Goal: Information Seeking & Learning: Learn about a topic

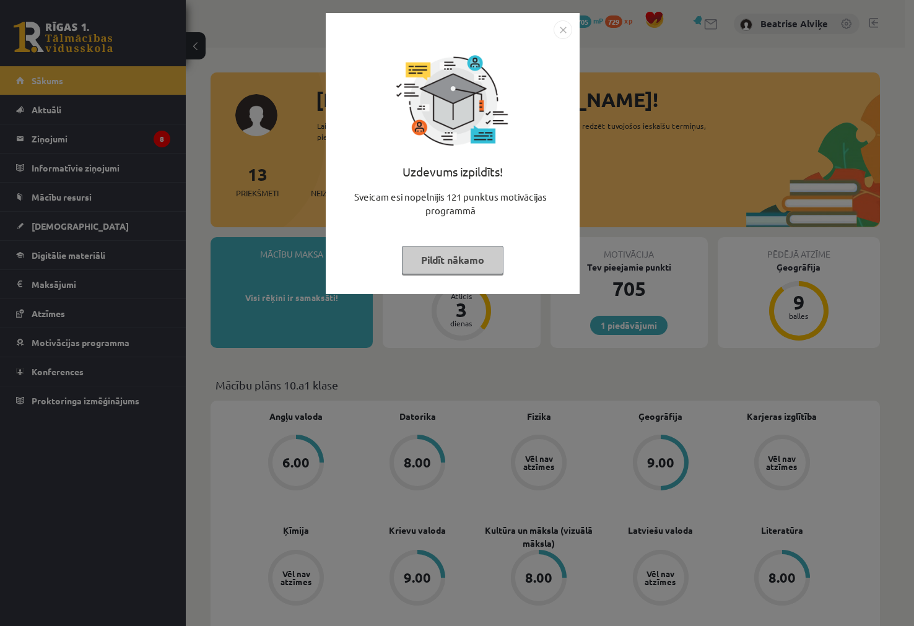
click at [562, 27] on img "Close" at bounding box center [562, 29] width 19 height 19
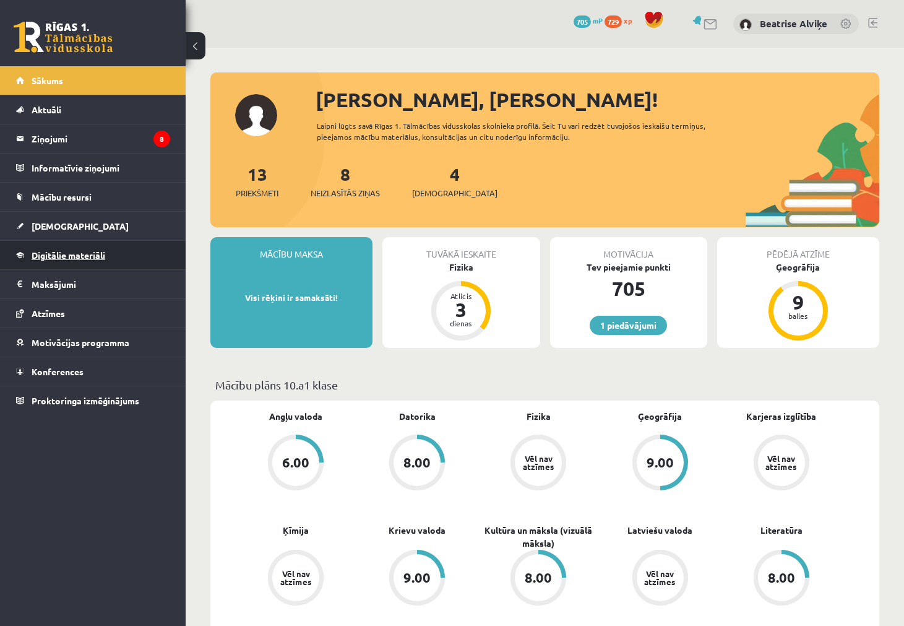
click at [80, 252] on span "Digitālie materiāli" at bounding box center [69, 254] width 74 height 11
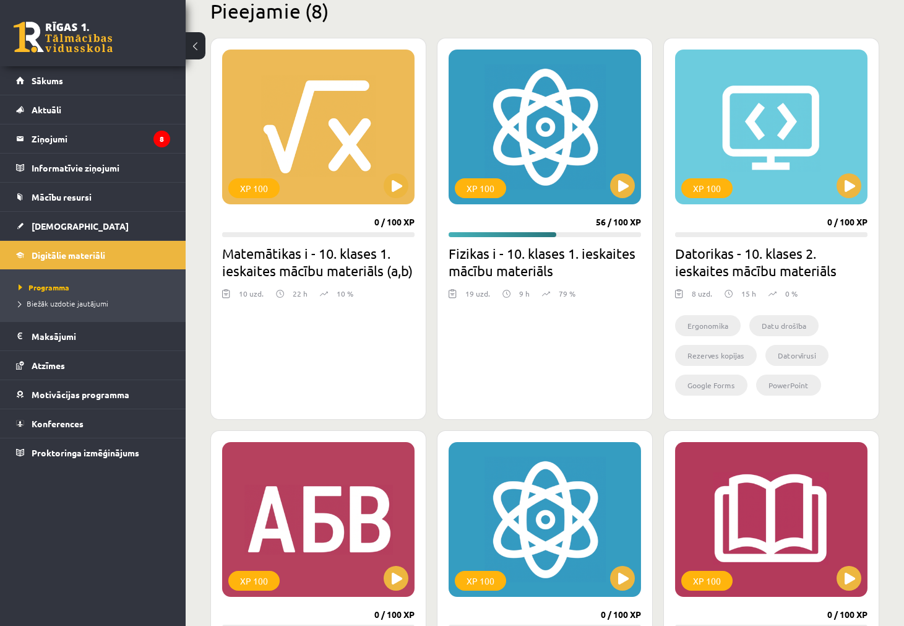
scroll to position [309, 0]
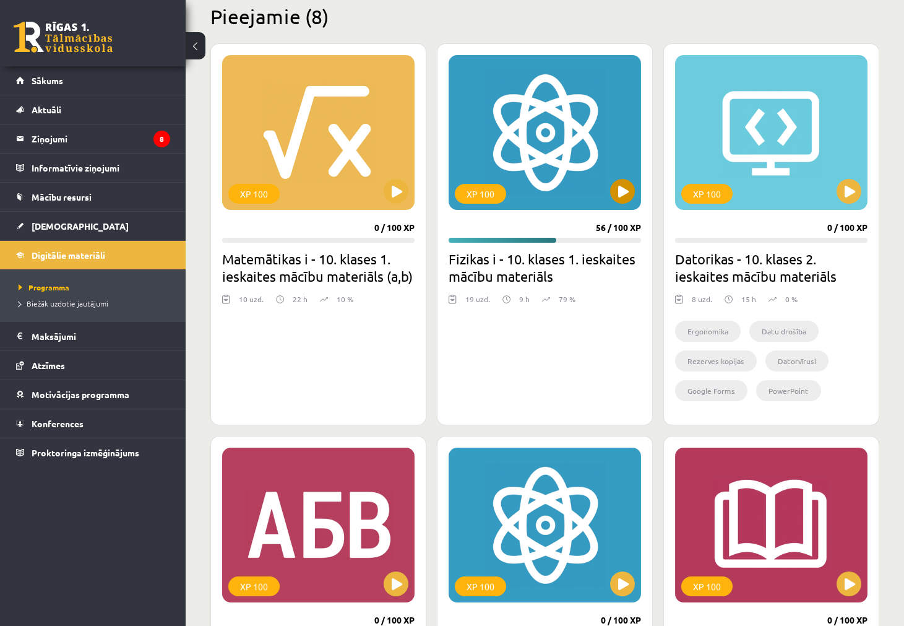
click at [521, 111] on div "XP 100" at bounding box center [545, 132] width 192 height 155
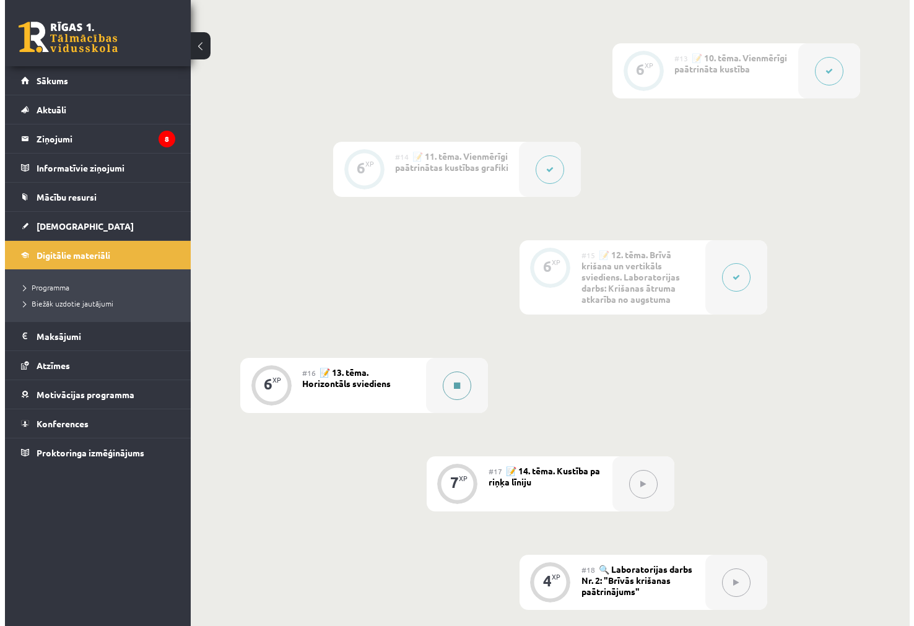
scroll to position [1485, 0]
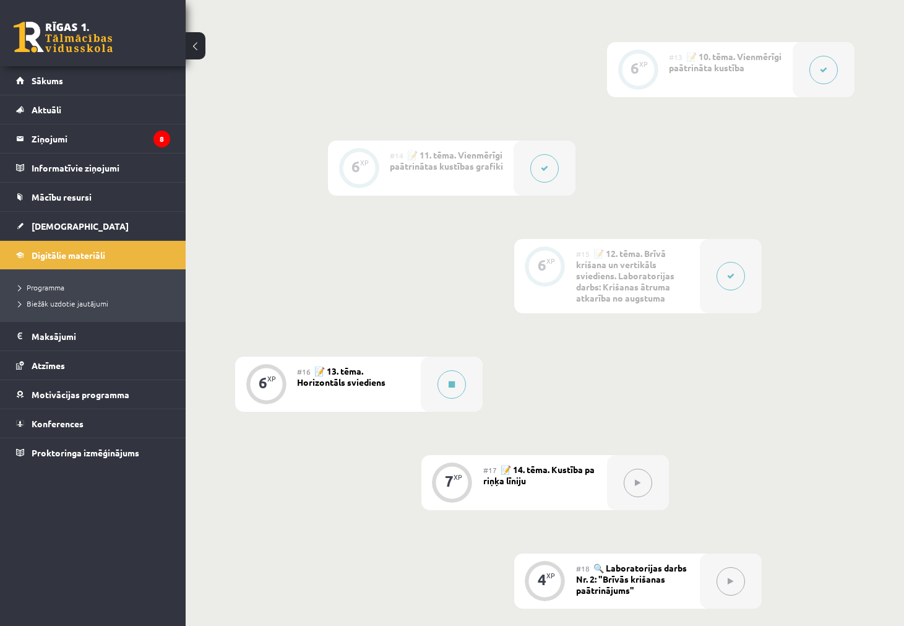
click at [462, 377] on button at bounding box center [452, 384] width 28 height 28
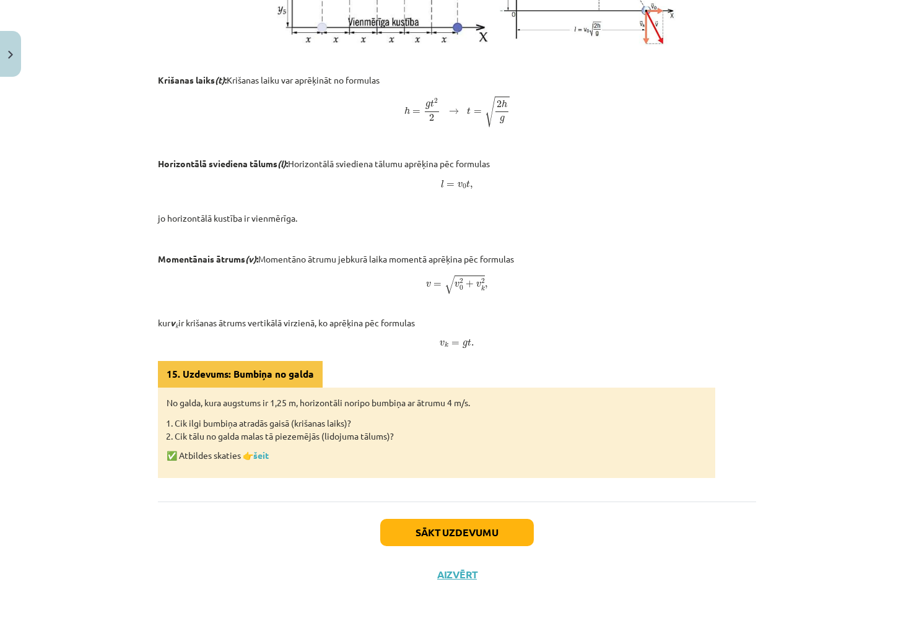
scroll to position [96, 0]
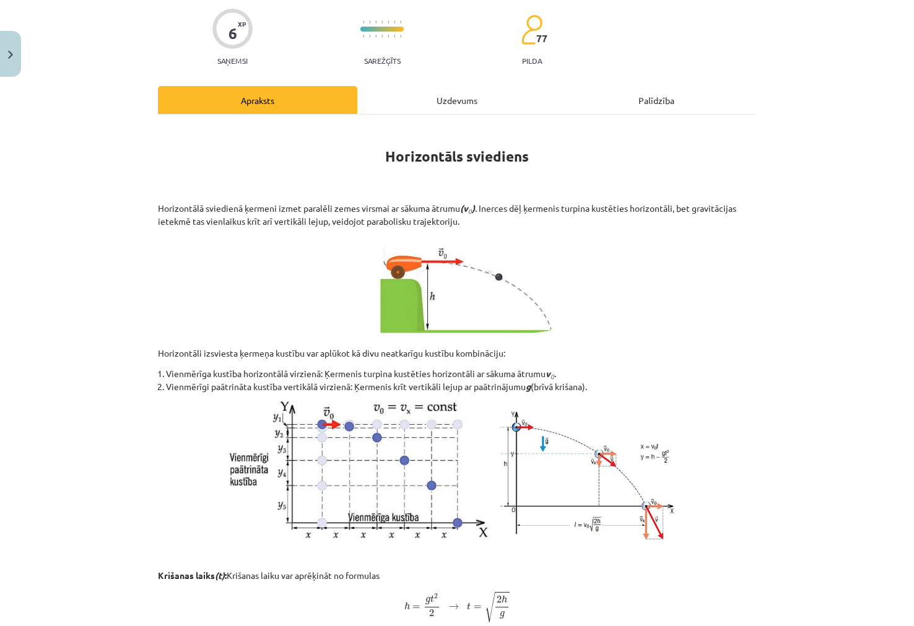
click at [440, 85] on div "6 XP Saņemsi Sarežģīts 77 pilda Apraksts Uzdevums Palīdzība Horizontāls sviedie…" at bounding box center [456, 538] width 613 height 1104
click at [446, 106] on div "Uzdevums" at bounding box center [456, 100] width 199 height 28
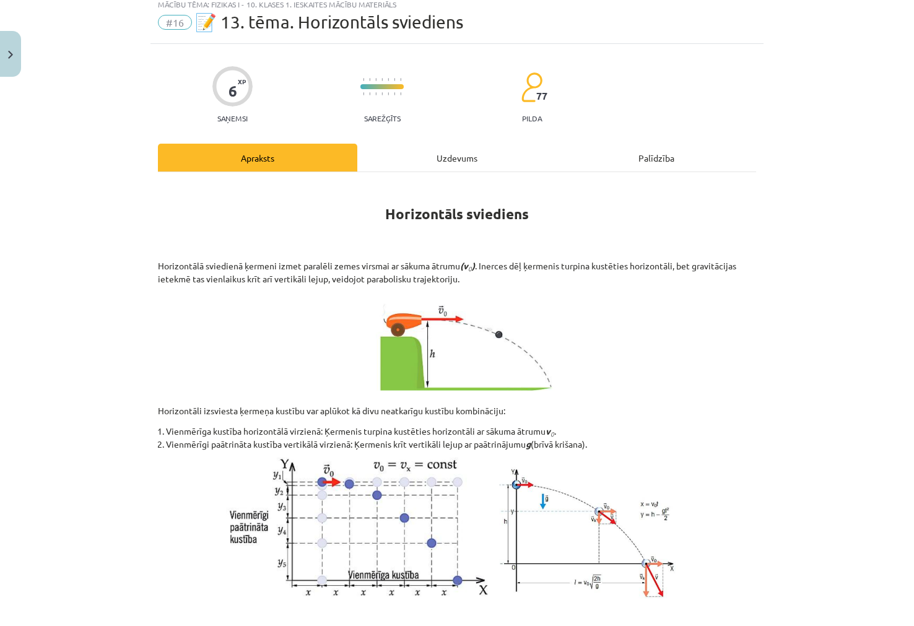
scroll to position [31, 0]
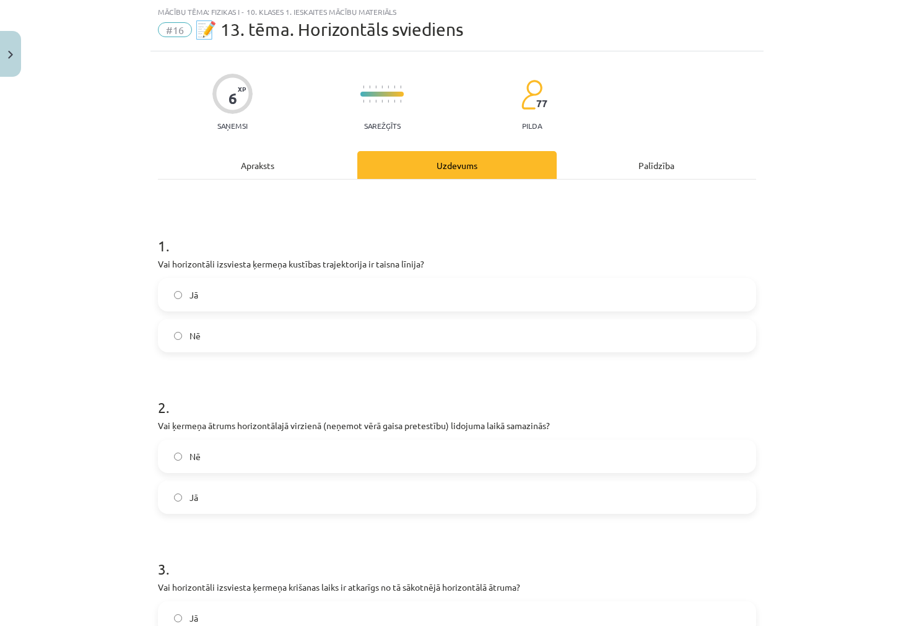
drag, startPoint x: 282, startPoint y: 339, endPoint x: 188, endPoint y: 361, distance: 96.7
click at [281, 339] on label "Nē" at bounding box center [456, 335] width 595 height 31
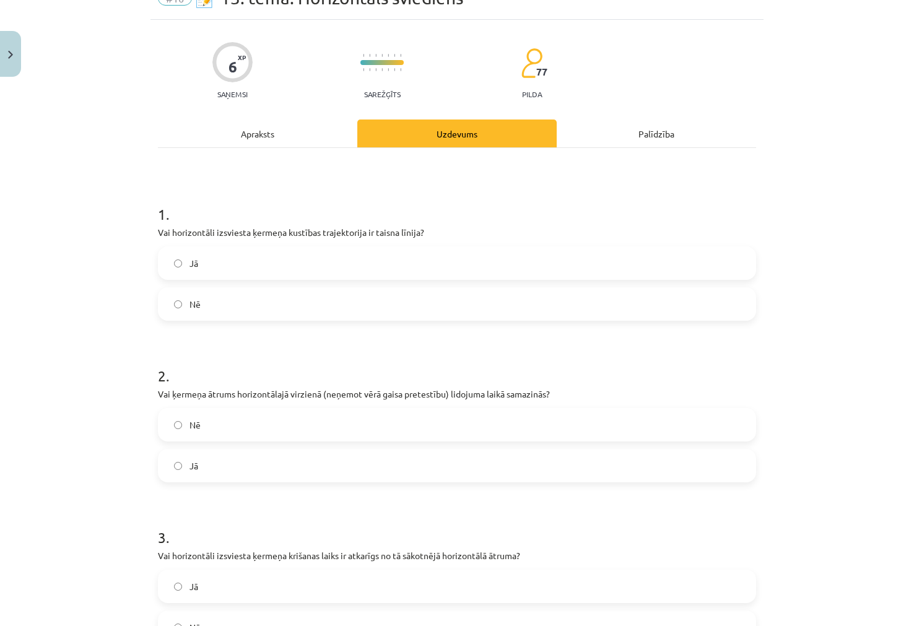
scroll to position [93, 0]
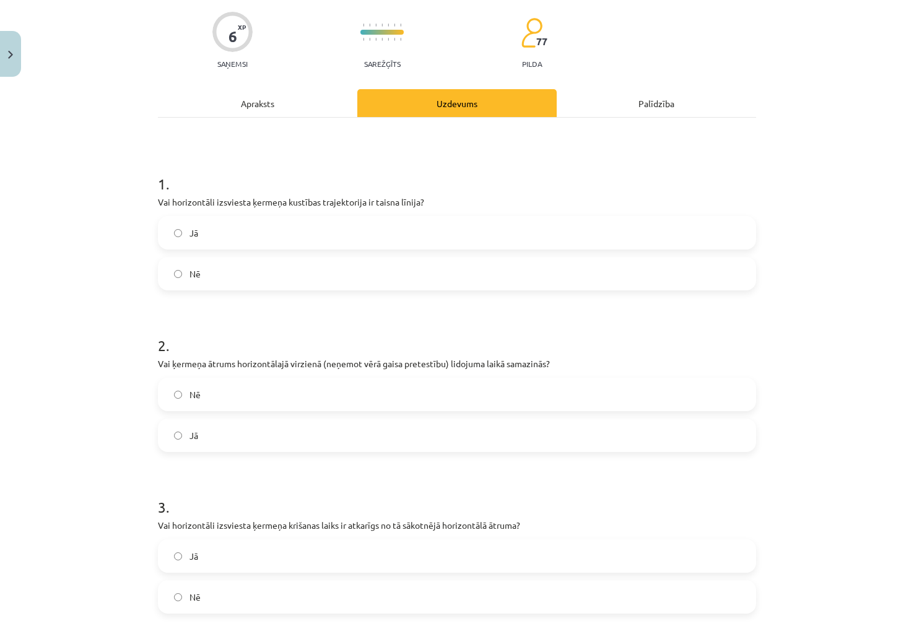
click at [186, 385] on label "Nē" at bounding box center [456, 394] width 595 height 31
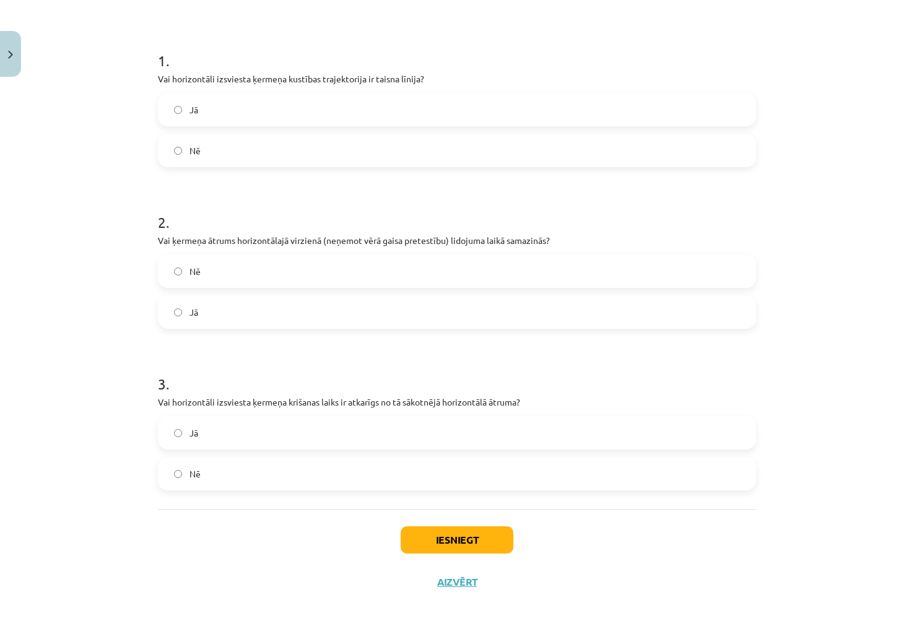
scroll to position [217, 0]
click at [267, 443] on label "Jā" at bounding box center [456, 432] width 595 height 31
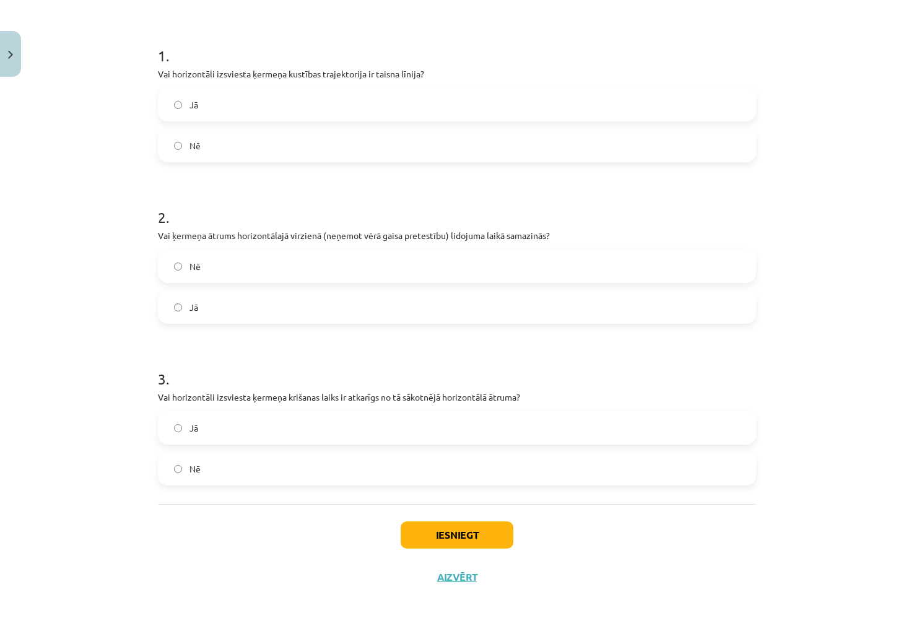
scroll to position [224, 0]
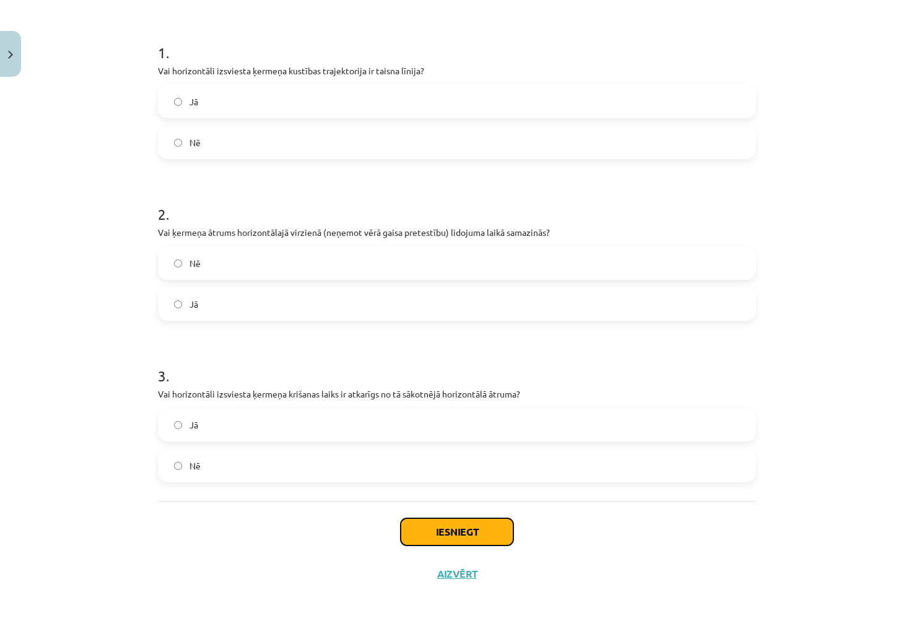
click at [442, 528] on button "Iesniegt" at bounding box center [456, 531] width 113 height 27
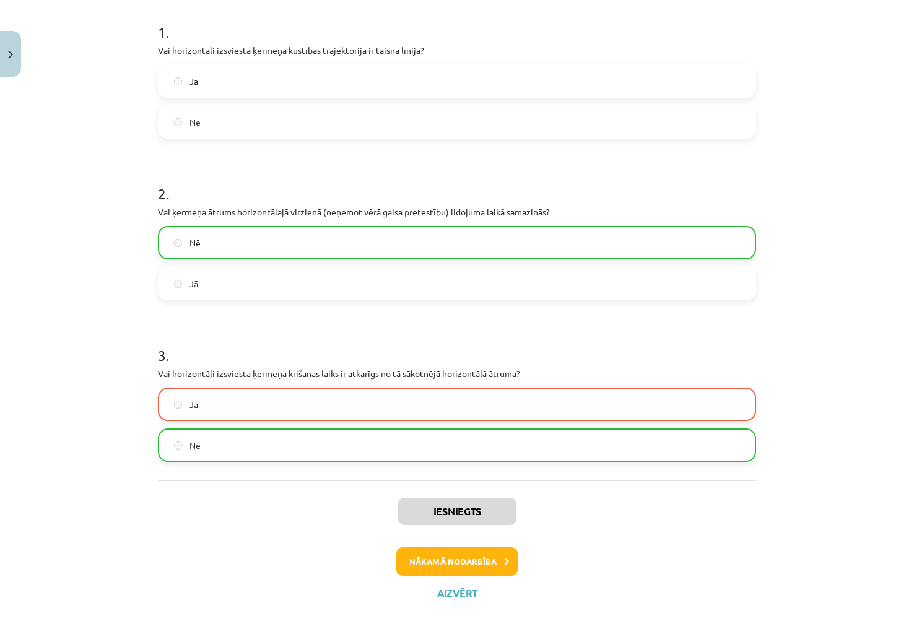
scroll to position [264, 0]
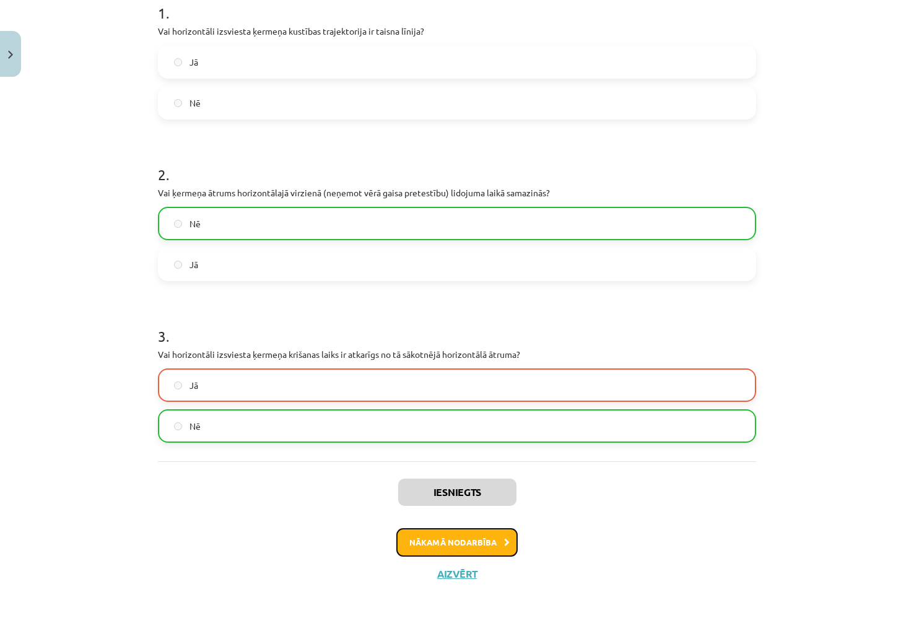
click at [482, 529] on button "Nākamā nodarbība" at bounding box center [456, 542] width 121 height 28
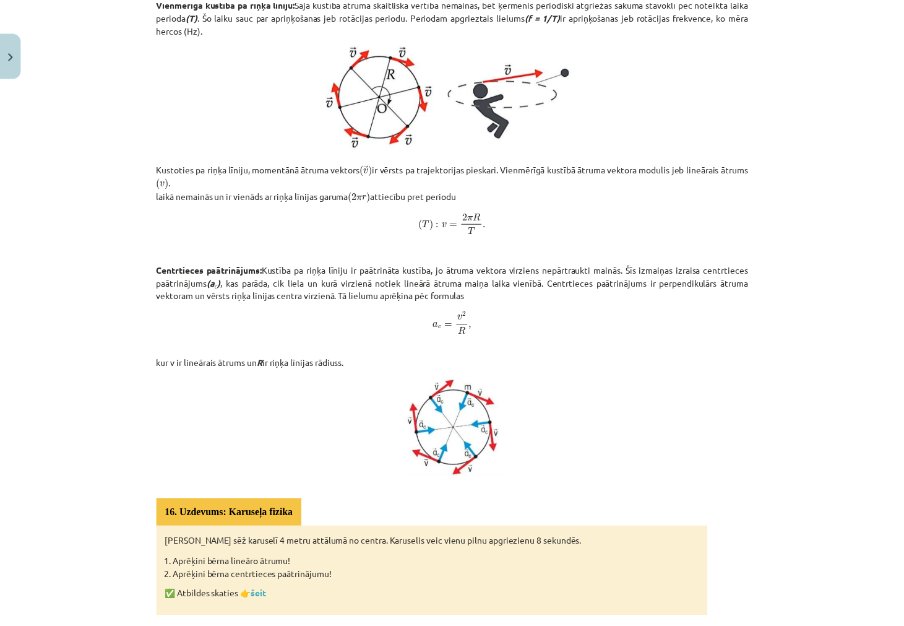
scroll to position [481, 0]
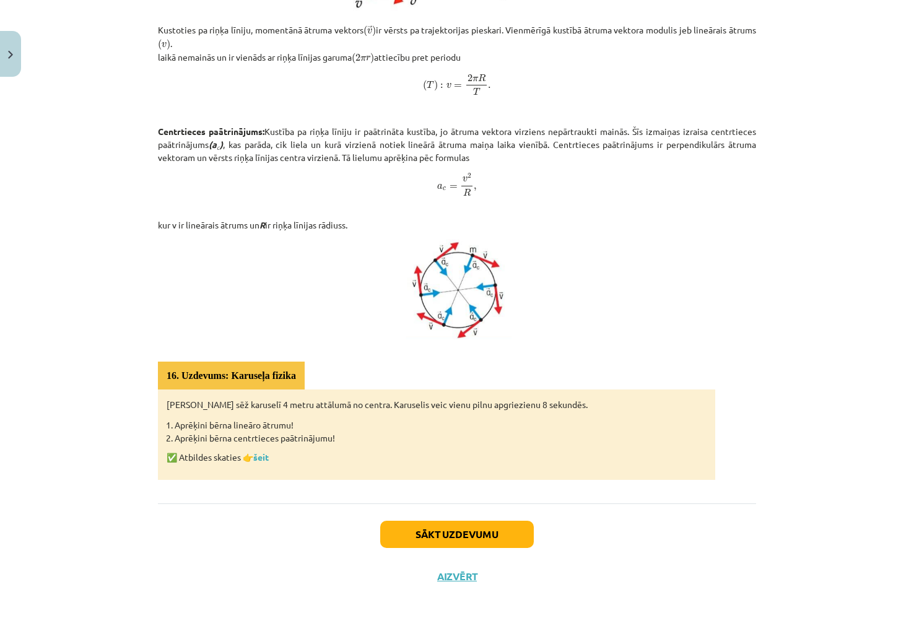
drag, startPoint x: 431, startPoint y: 585, endPoint x: 457, endPoint y: 577, distance: 26.6
click at [436, 585] on div "Sākt uzdevumu Aizvērt" at bounding box center [457, 546] width 598 height 87
click at [457, 577] on button "Aizvērt" at bounding box center [456, 576] width 47 height 12
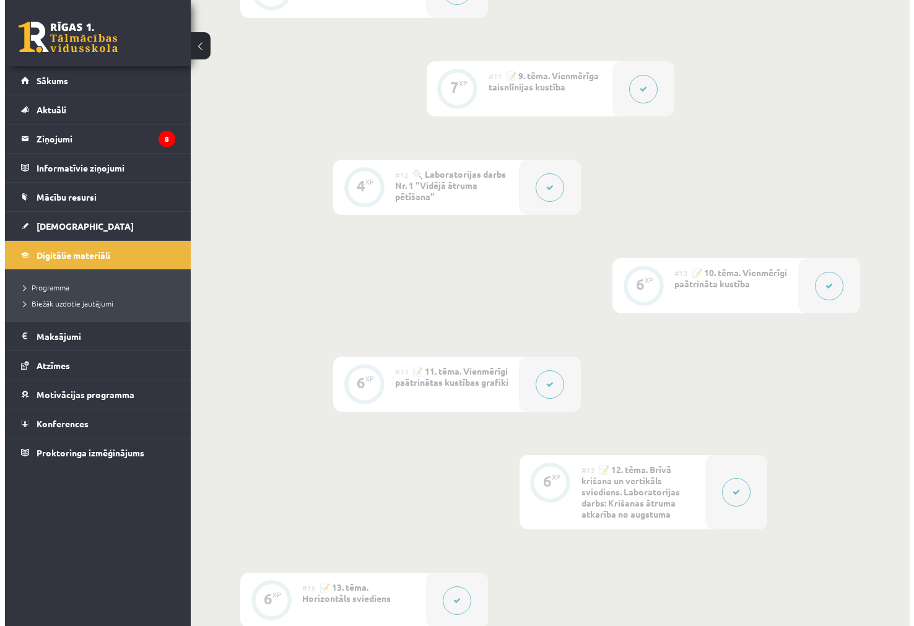
scroll to position [1783, 0]
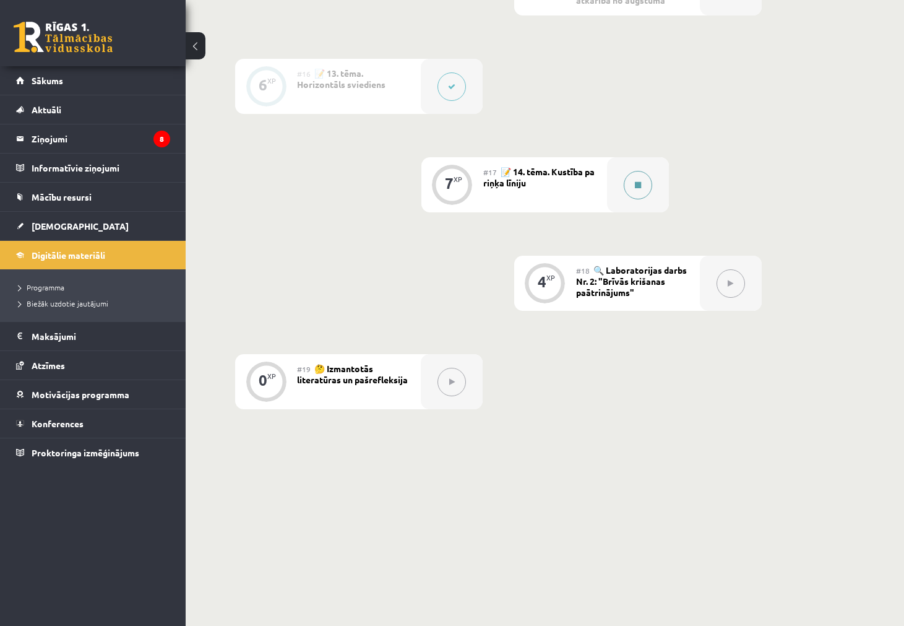
click at [622, 171] on div at bounding box center [638, 184] width 62 height 55
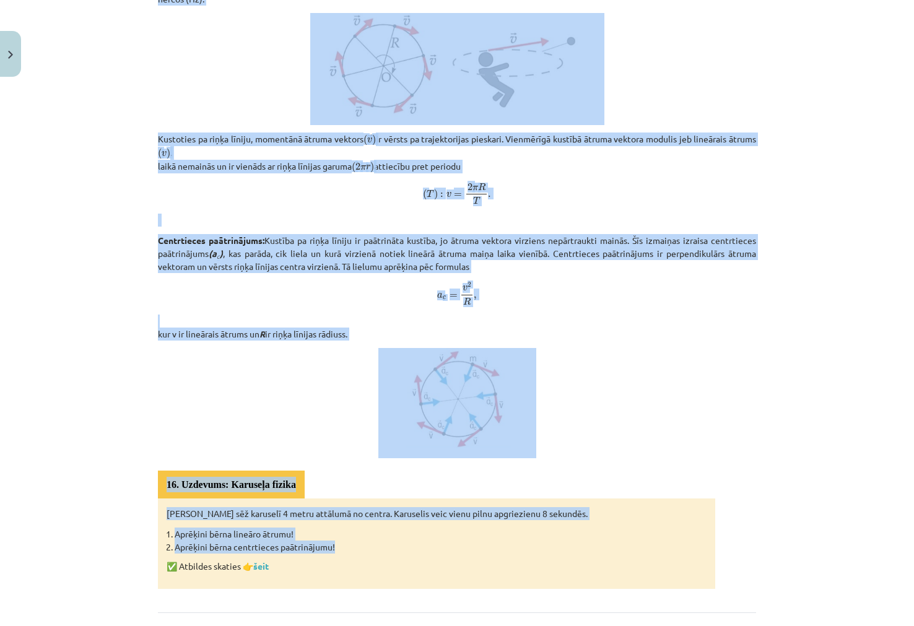
scroll to position [481, 0]
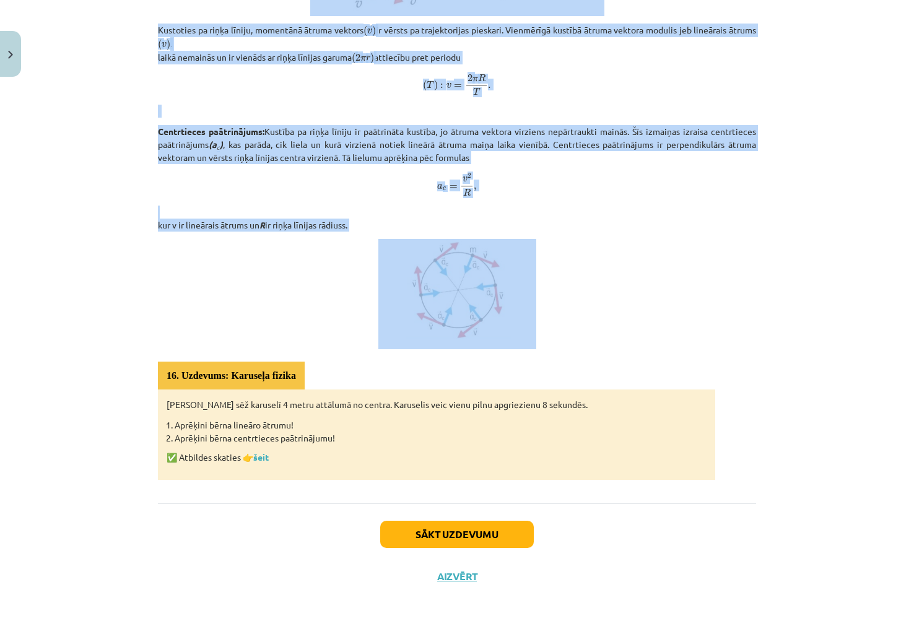
drag, startPoint x: 145, startPoint y: 236, endPoint x: 590, endPoint y: 322, distance: 452.6
click at [590, 322] on div "7 XP Saņemsi Sarežģīts 77 pilda Apraksts Uzdevums Palīdzība Kustība pa riņķa lī…" at bounding box center [456, 99] width 613 height 996
copy div "Kustība pa riņķa līniju Ja ķermenis kustas pa riņķa līniju ar nemainīgu ātrumu …"
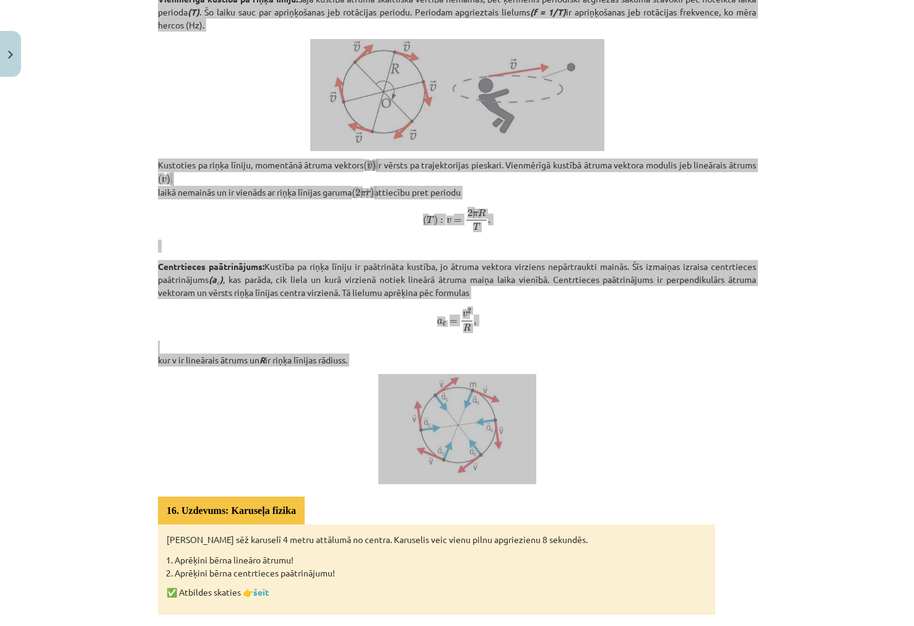
scroll to position [48, 0]
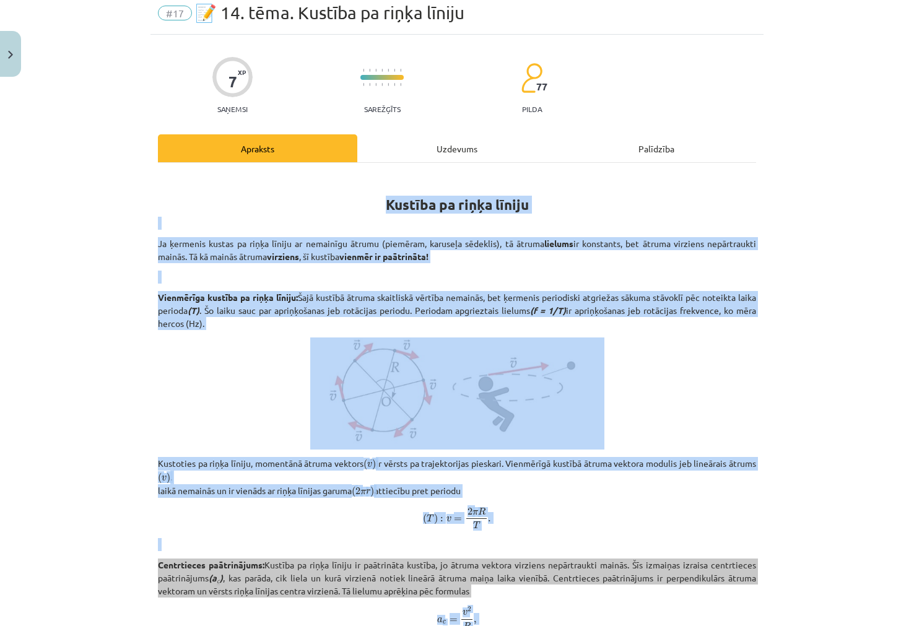
click at [127, 388] on div "Mācību tēma: Fizikas i - 10. klases 1. ieskaites mācību materiāls #17 📝 14. tēm…" at bounding box center [457, 313] width 914 height 626
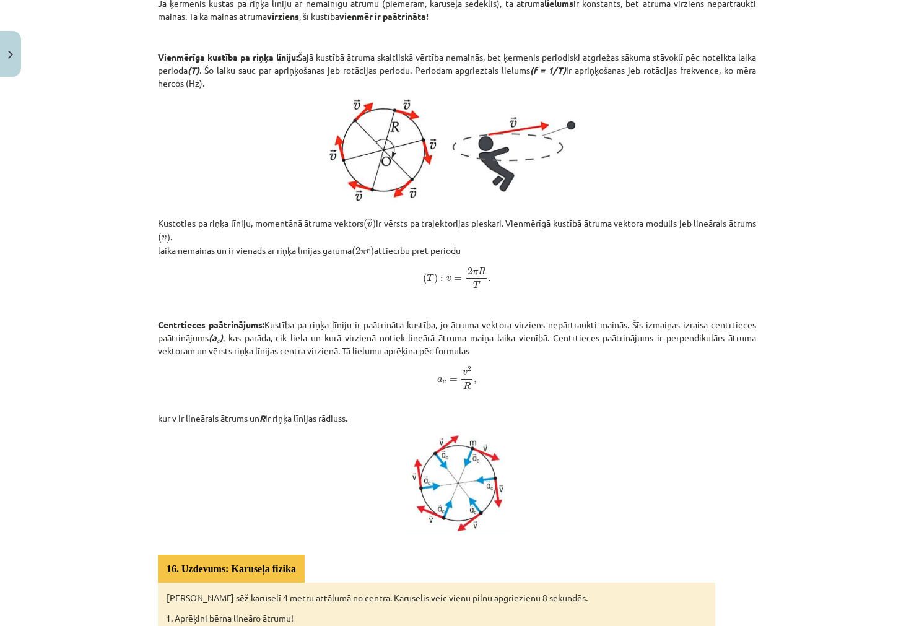
scroll to position [0, 0]
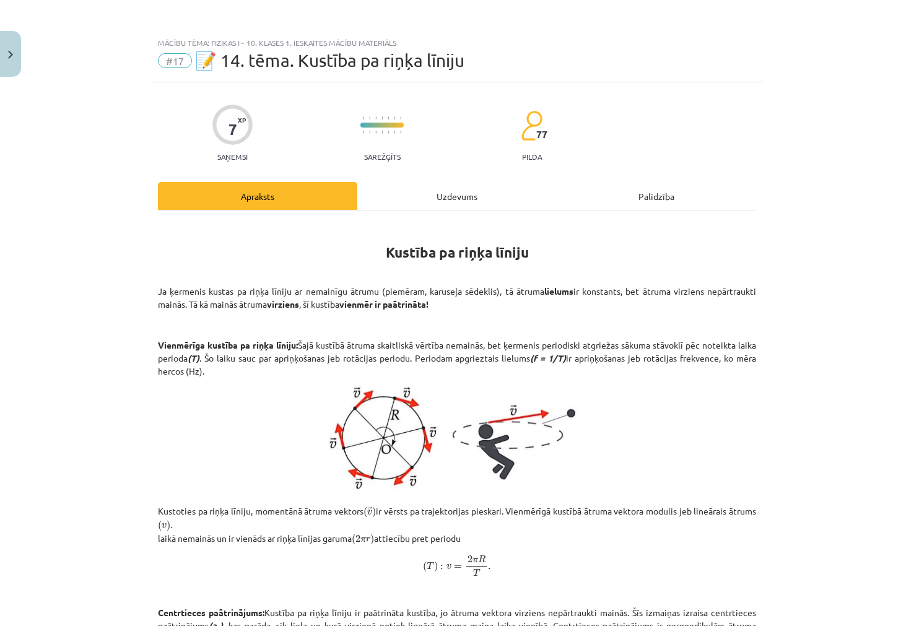
click at [433, 176] on div "7 XP Saņemsi Sarežģīts 77 pilda Apraksts Uzdevums Palīdzība Kustība pa riņķa lī…" at bounding box center [456, 580] width 613 height 996
click at [441, 187] on div "Uzdevums" at bounding box center [456, 196] width 199 height 28
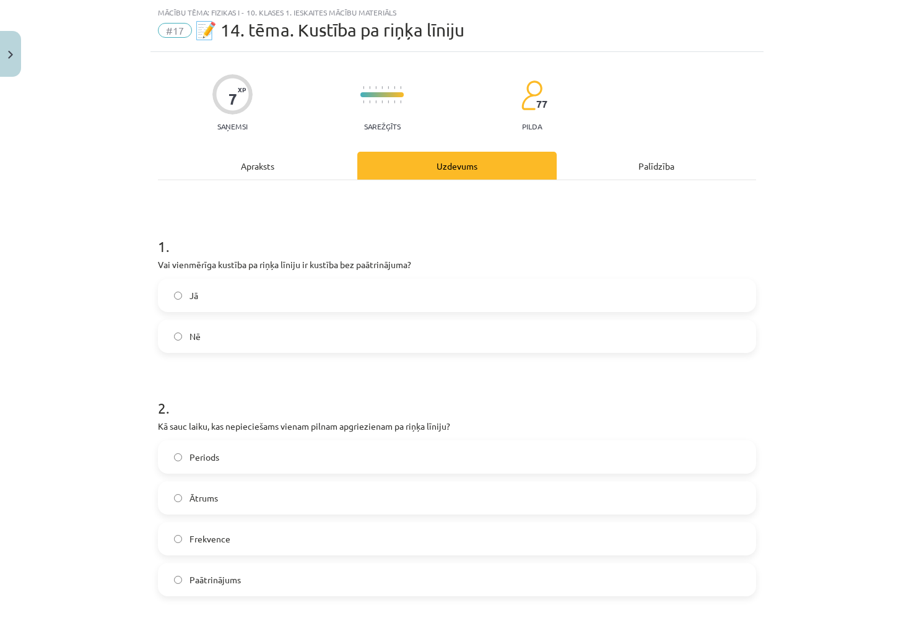
scroll to position [31, 0]
click at [222, 329] on label "Nē" at bounding box center [456, 335] width 595 height 31
click at [174, 445] on label "Periods" at bounding box center [456, 456] width 595 height 31
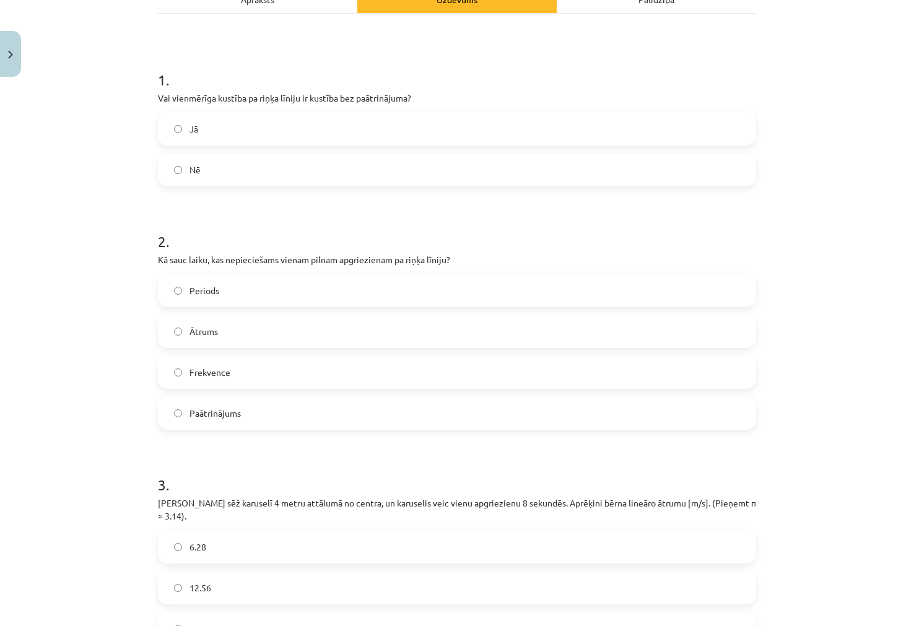
scroll to position [0, 0]
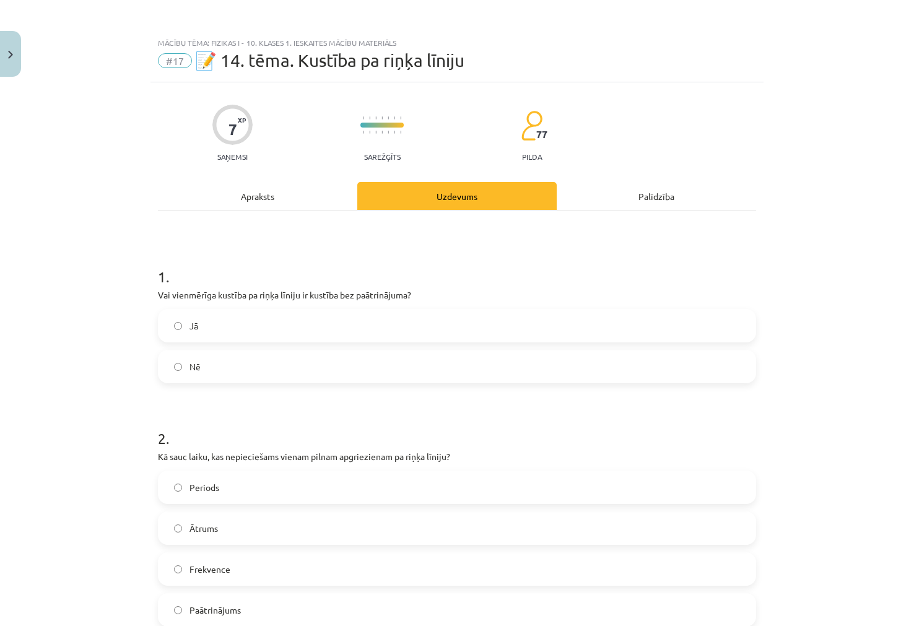
click at [212, 200] on div "Apraksts" at bounding box center [257, 196] width 199 height 28
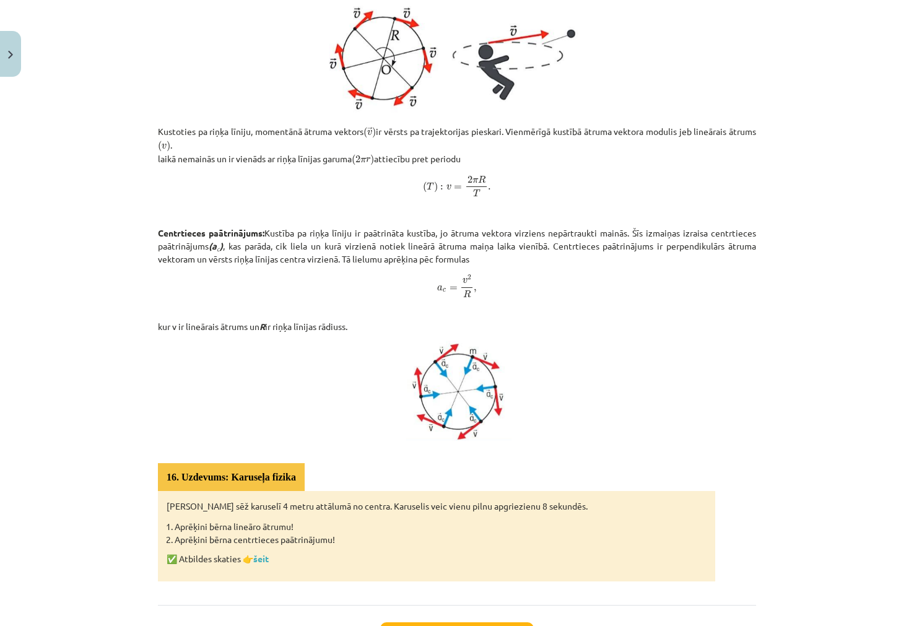
scroll to position [481, 0]
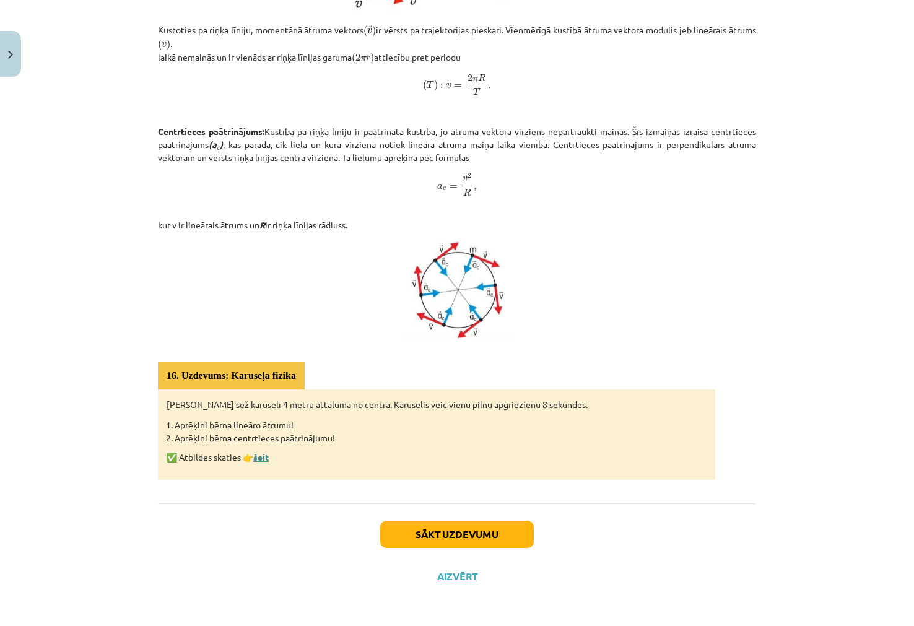
click at [261, 456] on link "šeit" at bounding box center [260, 456] width 15 height 11
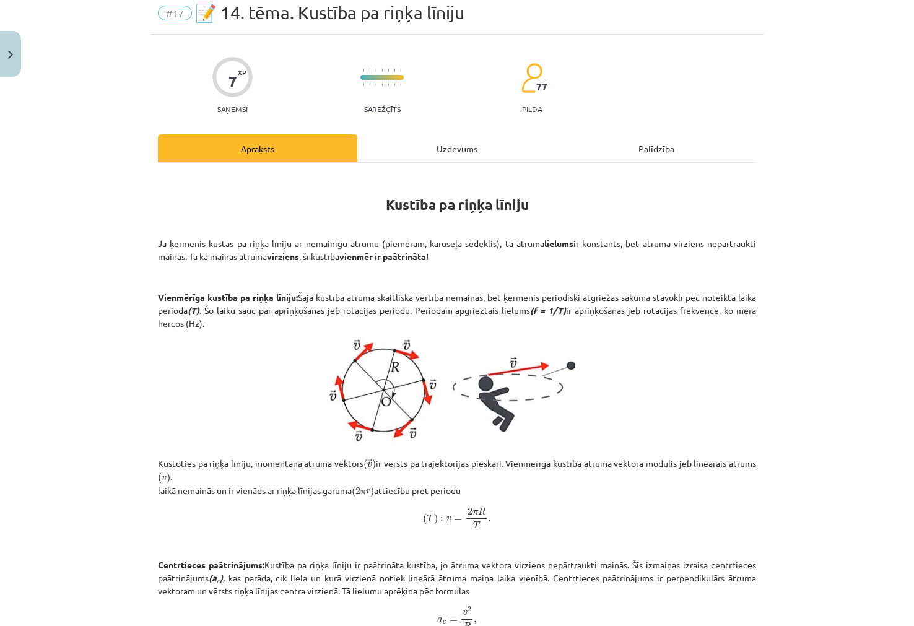
click at [404, 165] on div "Kustība pa riņķa līniju Ja ķermenis kustas pa riņķa līniju ar nemainīgu ātrumu …" at bounding box center [457, 550] width 598 height 774
click at [405, 140] on div "Uzdevums" at bounding box center [456, 148] width 199 height 28
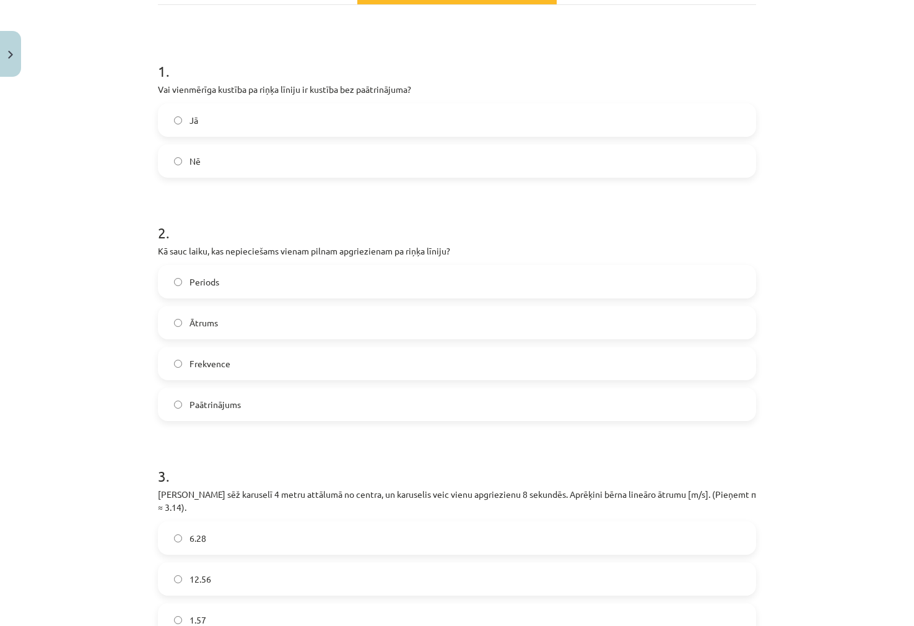
scroll to position [387, 0]
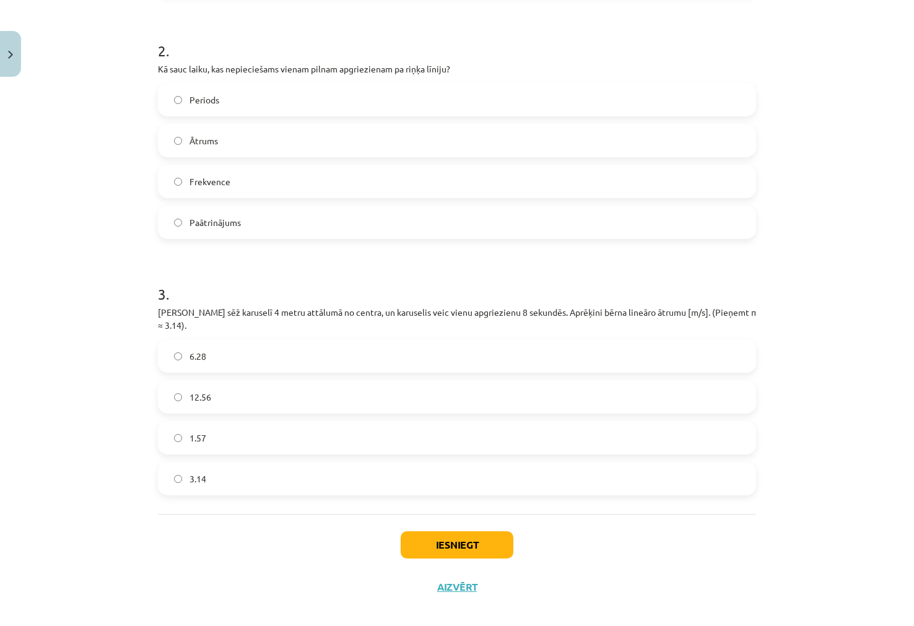
click at [165, 473] on label "3.14" at bounding box center [456, 478] width 595 height 31
click at [411, 532] on button "Iesniegt" at bounding box center [456, 544] width 113 height 27
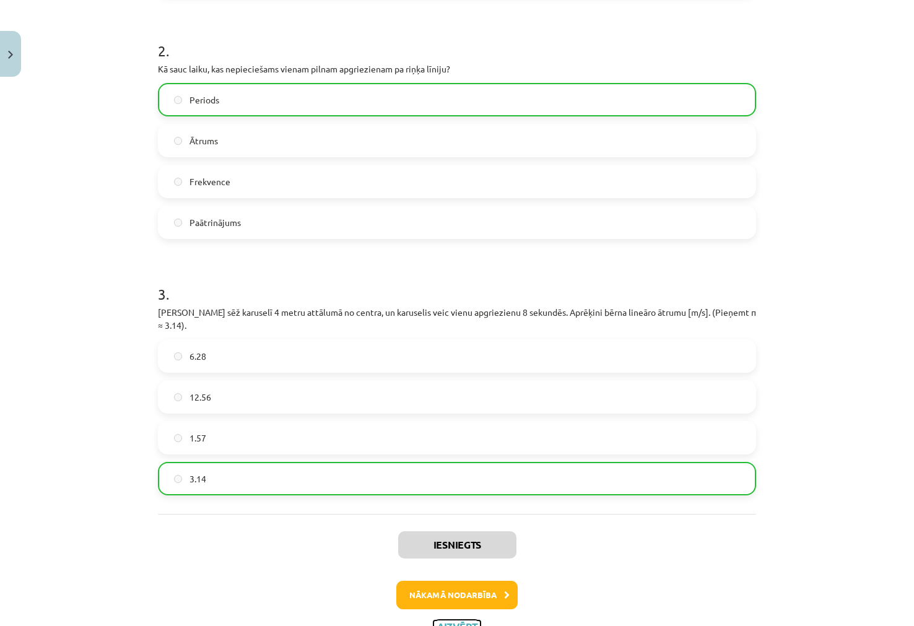
click at [433, 620] on button "Aizvērt" at bounding box center [456, 626] width 47 height 12
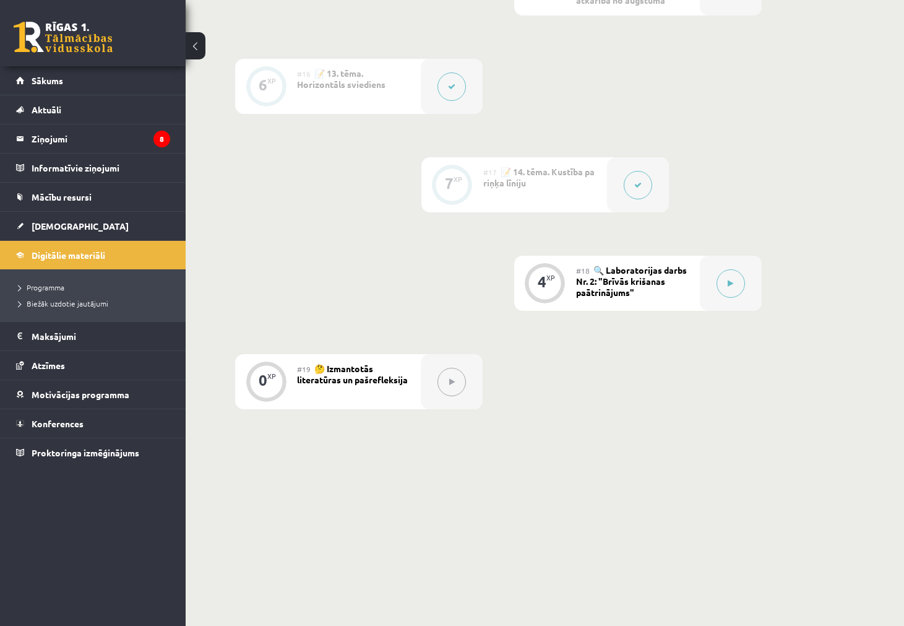
click at [696, 292] on div "#18 🔍 Laboratorijas darbs Nr. 2: "Brīvās krišanas paātrinājums"" at bounding box center [638, 283] width 124 height 55
click at [721, 288] on button at bounding box center [731, 283] width 28 height 28
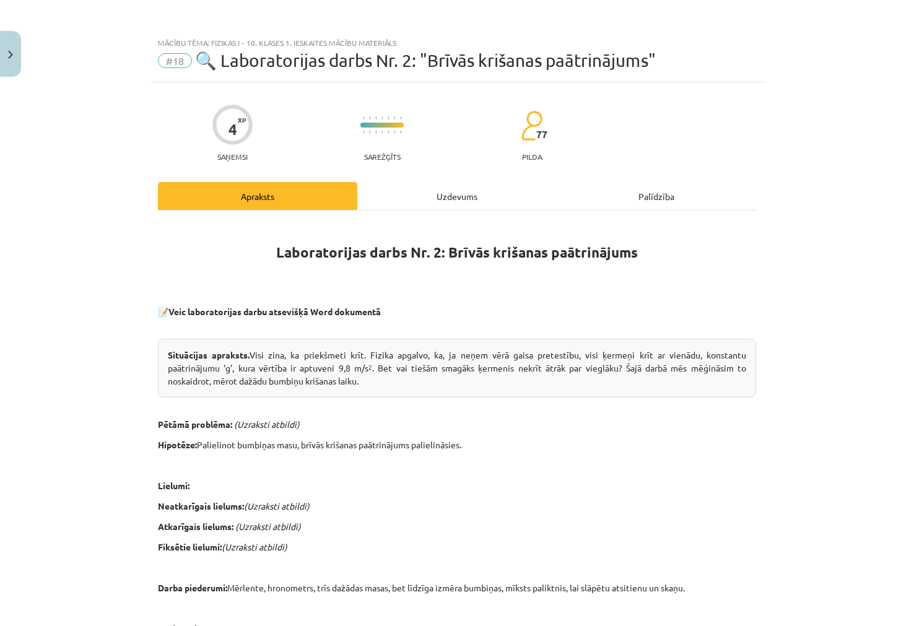
drag, startPoint x: 444, startPoint y: 178, endPoint x: 443, endPoint y: 191, distance: 13.1
click at [444, 180] on div "4 XP Saņemsi Sarežģīts 77 pilda Apraksts Uzdevums Palīdzība Laboratorijas darbs…" at bounding box center [456, 551] width 613 height 938
click at [451, 196] on div "Uzdevums" at bounding box center [456, 196] width 199 height 28
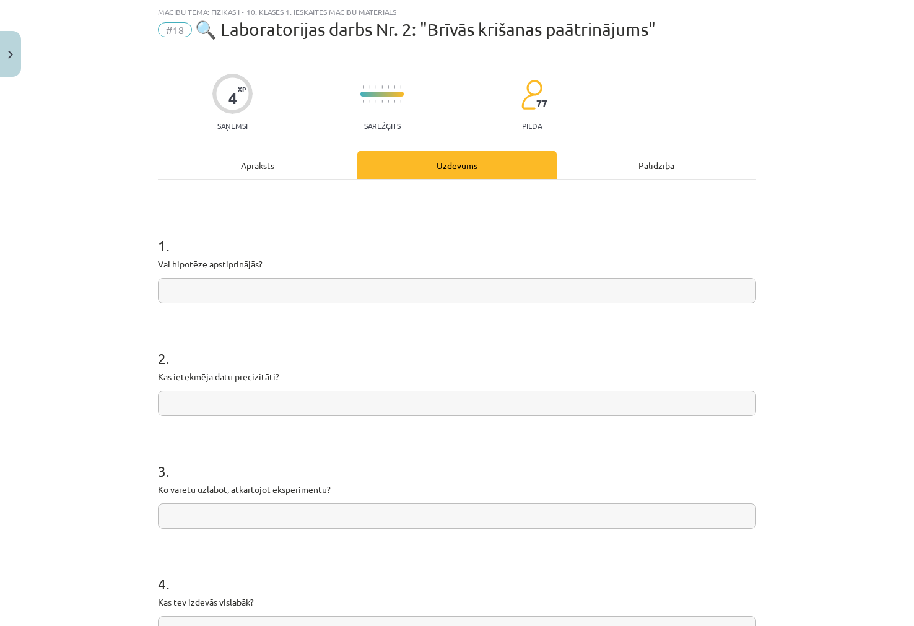
drag, startPoint x: 314, startPoint y: 456, endPoint x: 311, endPoint y: 447, distance: 8.6
click at [314, 455] on h1 "3 ." at bounding box center [457, 460] width 598 height 38
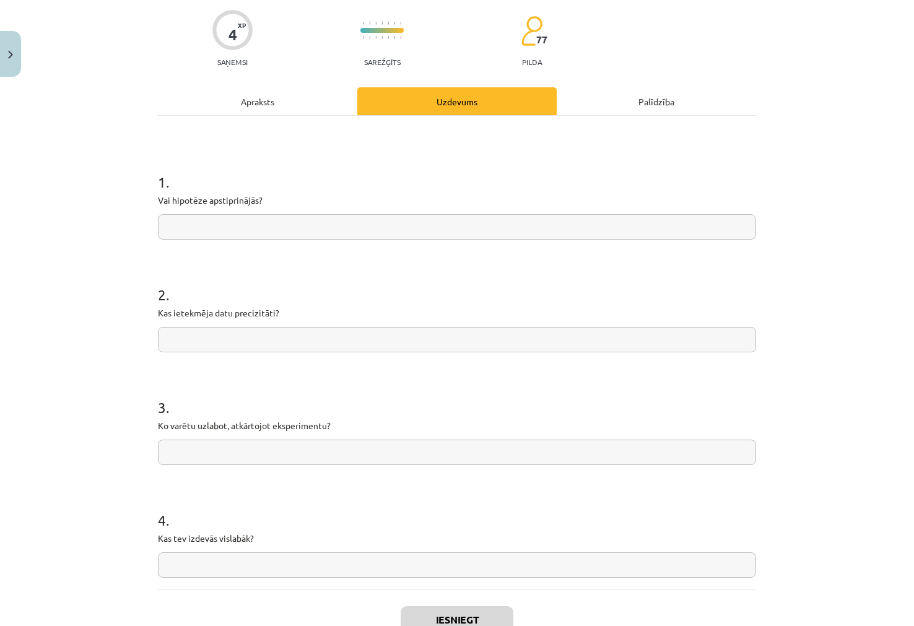
scroll to position [183, 0]
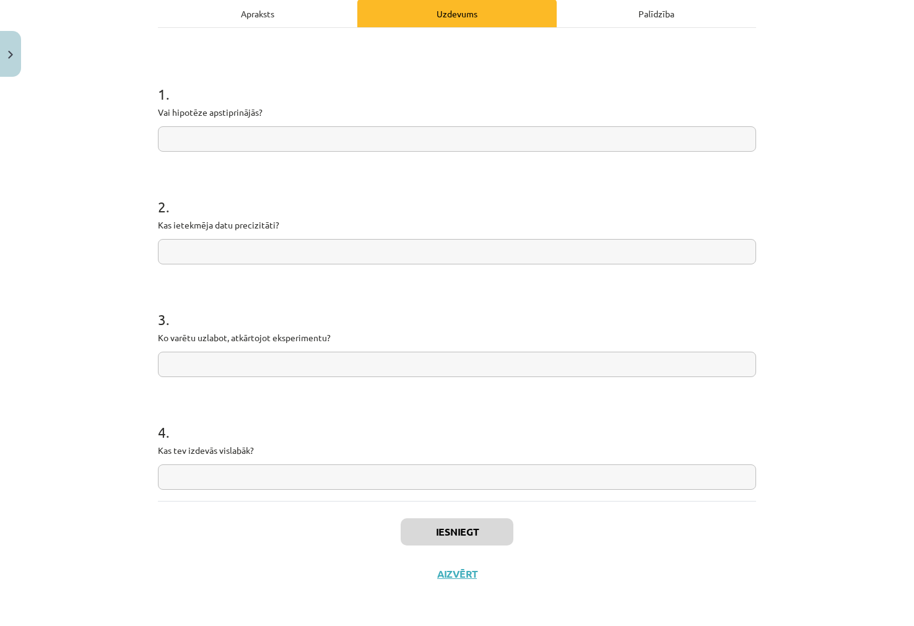
click at [283, 474] on input "text" at bounding box center [457, 476] width 598 height 25
type input "*"
click at [451, 524] on button "Iesniegt" at bounding box center [456, 531] width 113 height 27
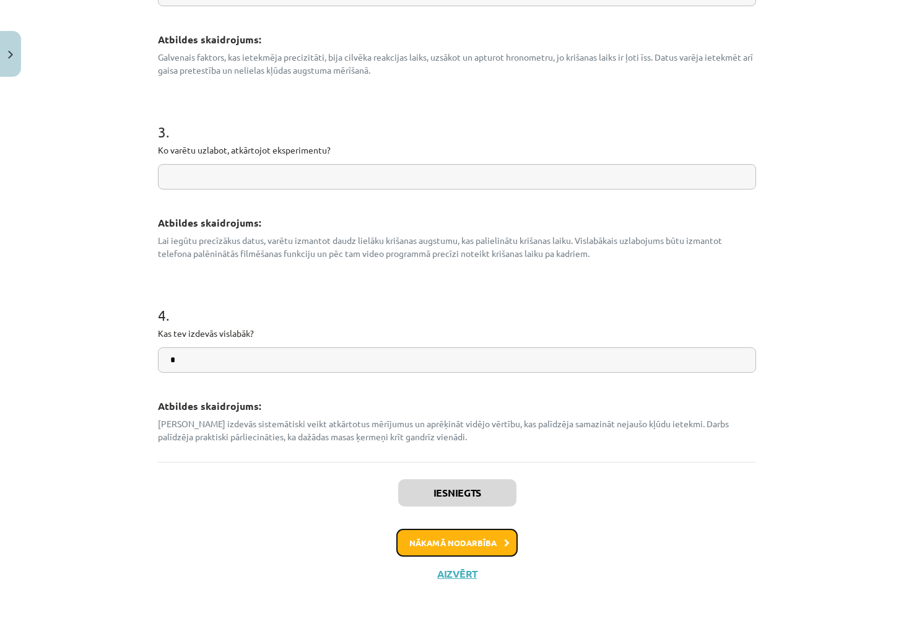
click at [449, 541] on button "Nākamā nodarbība" at bounding box center [456, 543] width 121 height 28
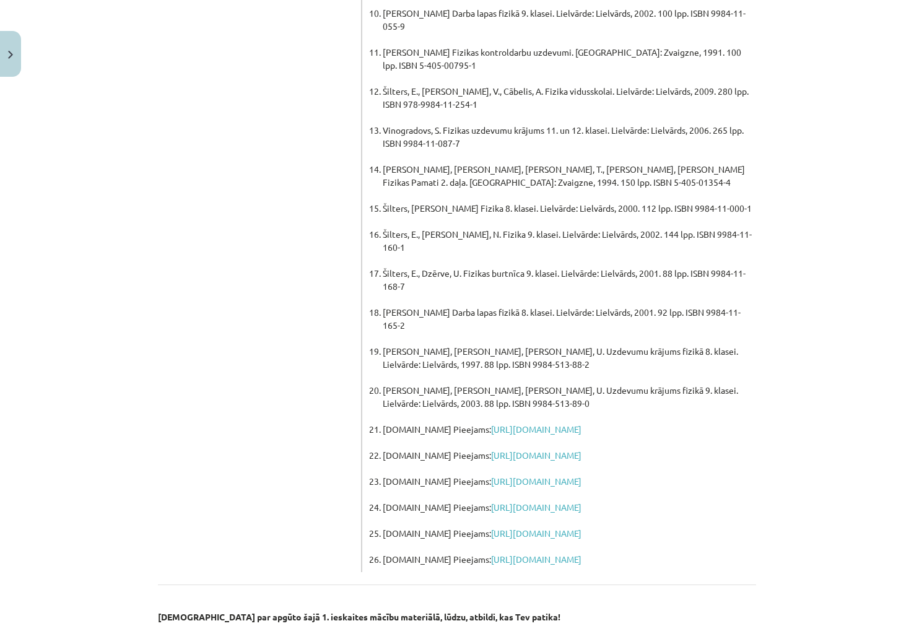
scroll to position [771, 0]
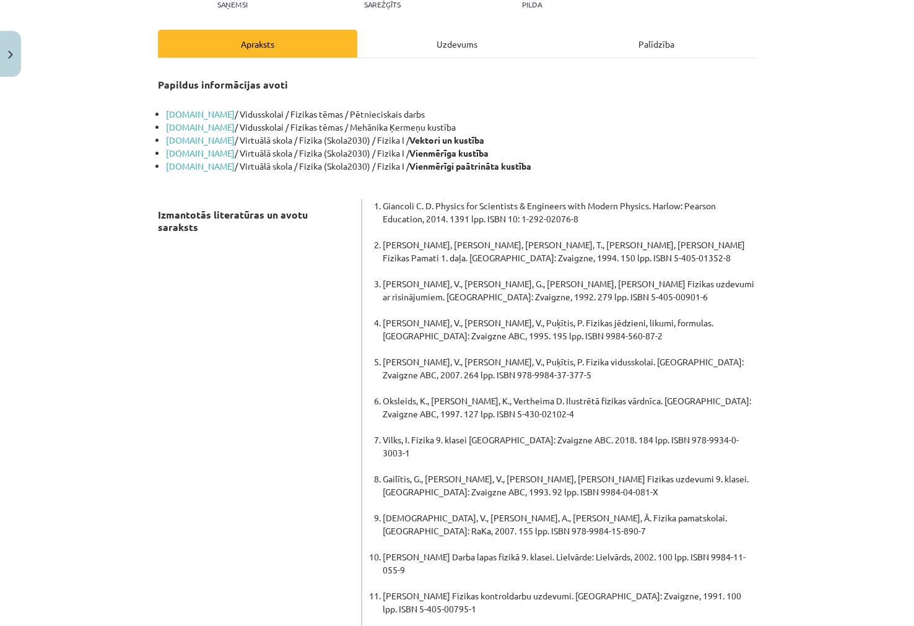
click at [489, 53] on div "Uzdevums" at bounding box center [456, 44] width 199 height 28
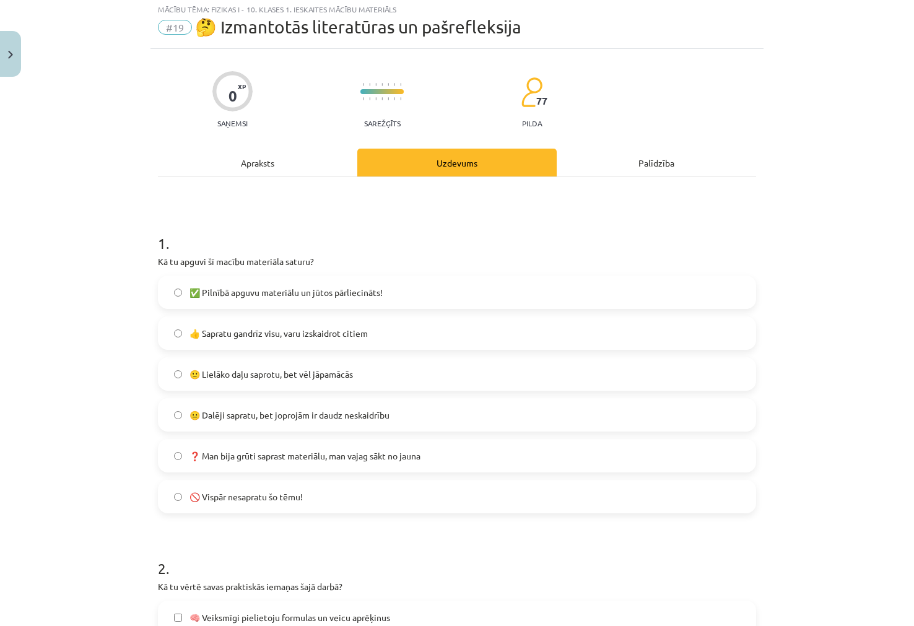
scroll to position [31, 0]
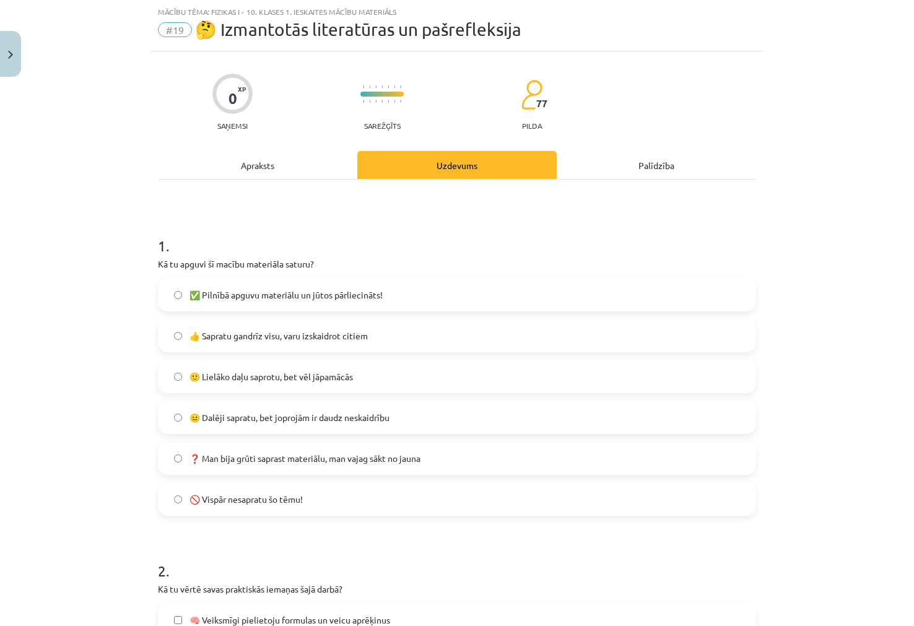
click at [366, 380] on label "🙂 Lielāko daļu saprotu, bet vēl jāpamācās" at bounding box center [456, 376] width 595 height 31
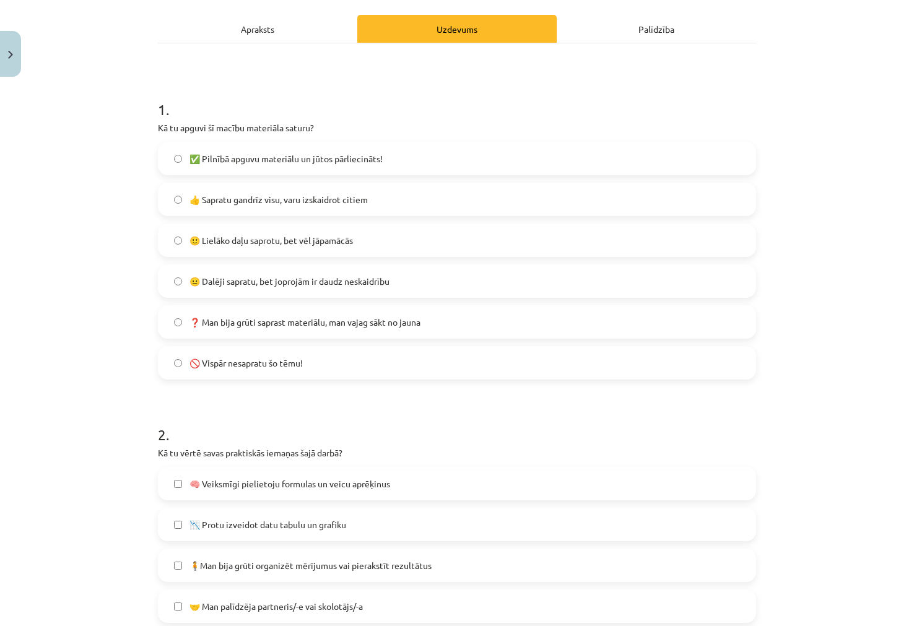
scroll to position [402, 0]
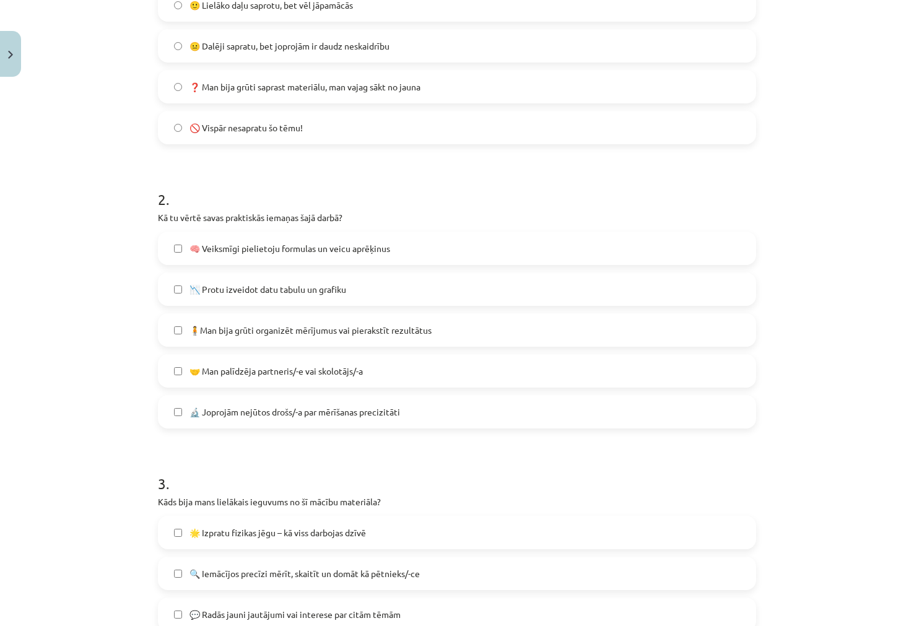
click at [342, 245] on span "🧠 Veiksmīgi pielietoju formulas un veicu aprēķinus" at bounding box center [289, 248] width 201 height 13
click at [254, 288] on span "📉 Protu izveidot datu tabulu un grafiku" at bounding box center [267, 289] width 157 height 13
click at [189, 252] on span "🧠 Veiksmīgi pielietoju formulas un veicu aprēķinus" at bounding box center [289, 248] width 201 height 13
click at [196, 293] on span "📉 Protu izveidot datu tabulu un grafiku" at bounding box center [267, 289] width 157 height 13
drag, startPoint x: 219, startPoint y: 252, endPoint x: 334, endPoint y: 257, distance: 115.2
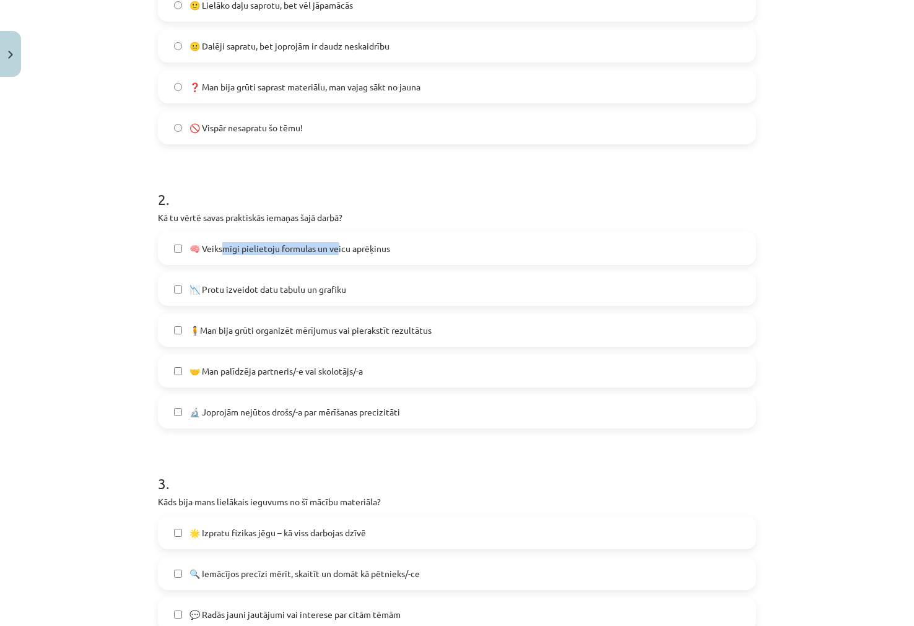
click at [334, 257] on label "🧠 Veiksmīgi pielietoju formulas un veicu aprēķinus" at bounding box center [456, 248] width 595 height 31
click at [305, 290] on span "📉 Protu izveidot datu tabulu un grafiku" at bounding box center [267, 289] width 157 height 13
click at [352, 262] on label "🧠 Veiksmīgi pielietoju formulas un veicu aprēķinus" at bounding box center [456, 248] width 595 height 31
click at [393, 252] on label "🧠 Veiksmīgi pielietoju formulas un veicu aprēķinus" at bounding box center [456, 248] width 595 height 31
click at [303, 242] on span "🧠 Veiksmīgi pielietoju formulas un veicu aprēķinus" at bounding box center [289, 248] width 201 height 13
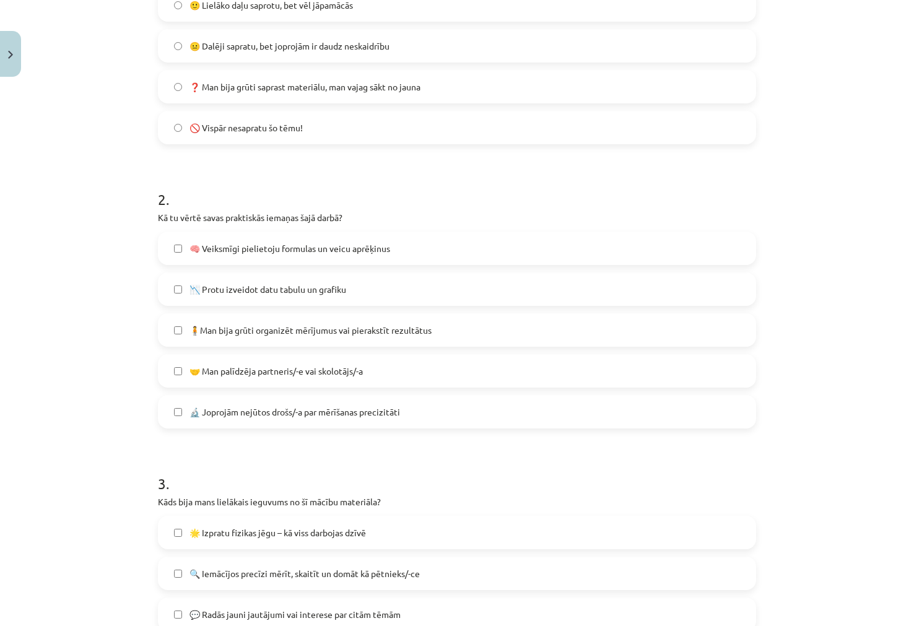
click at [310, 282] on label "📉 Protu izveidot datu tabulu un grafiku" at bounding box center [456, 289] width 595 height 31
click at [309, 283] on span "📉 Protu izveidot datu tabulu un grafiku" at bounding box center [267, 289] width 157 height 13
click at [244, 227] on div "2 . Kā tu vērtē savas praktiskās iemaņas šajā darbā? 🧠 Veiksmīgi pielietoju for…" at bounding box center [457, 298] width 598 height 259
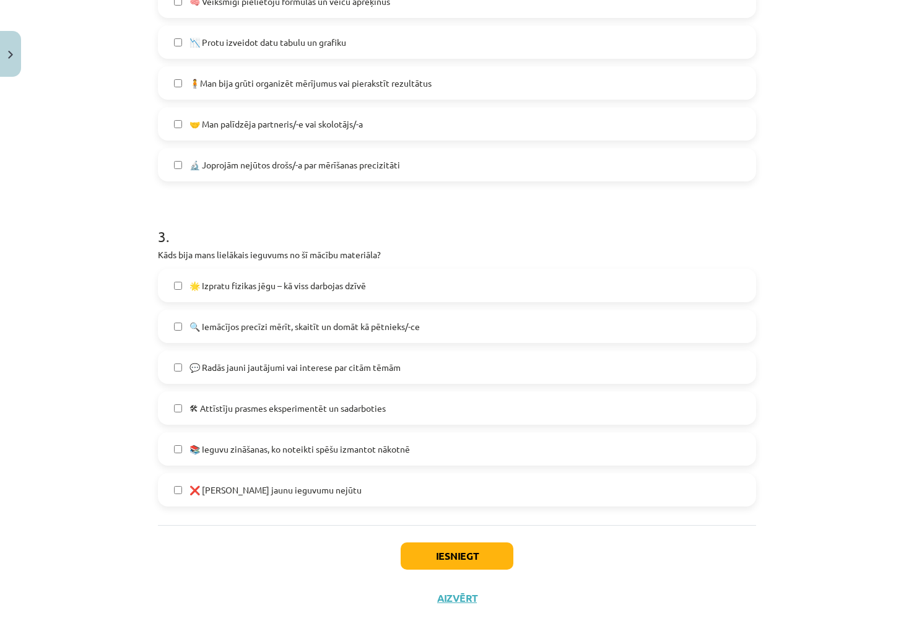
scroll to position [650, 0]
click at [358, 453] on span "📚 Ieguvu zināšanas, ko noteikti spēšu izmantot nākotnē" at bounding box center [299, 448] width 220 height 13
click at [445, 554] on button "Iesniegt" at bounding box center [456, 555] width 113 height 27
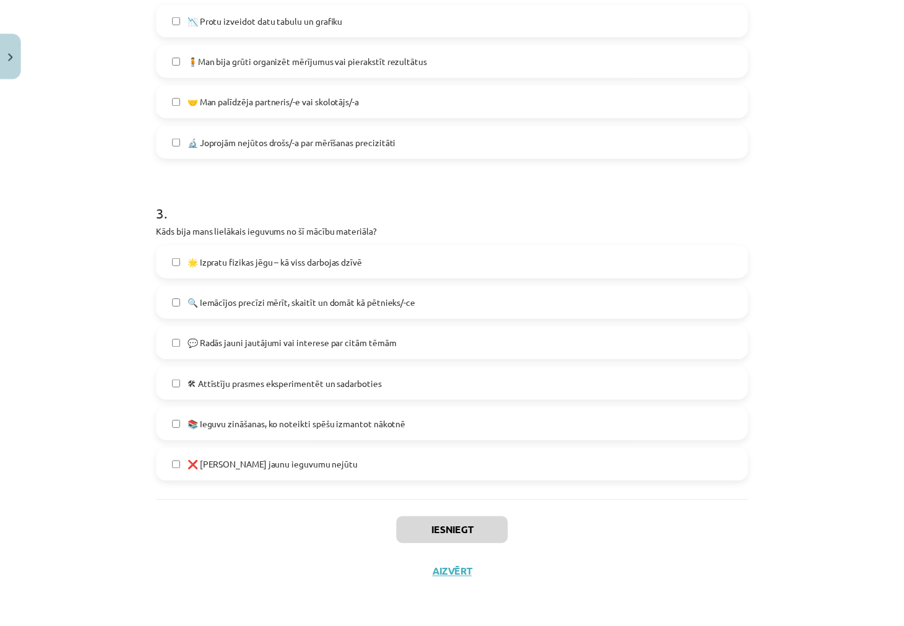
scroll to position [1770, 0]
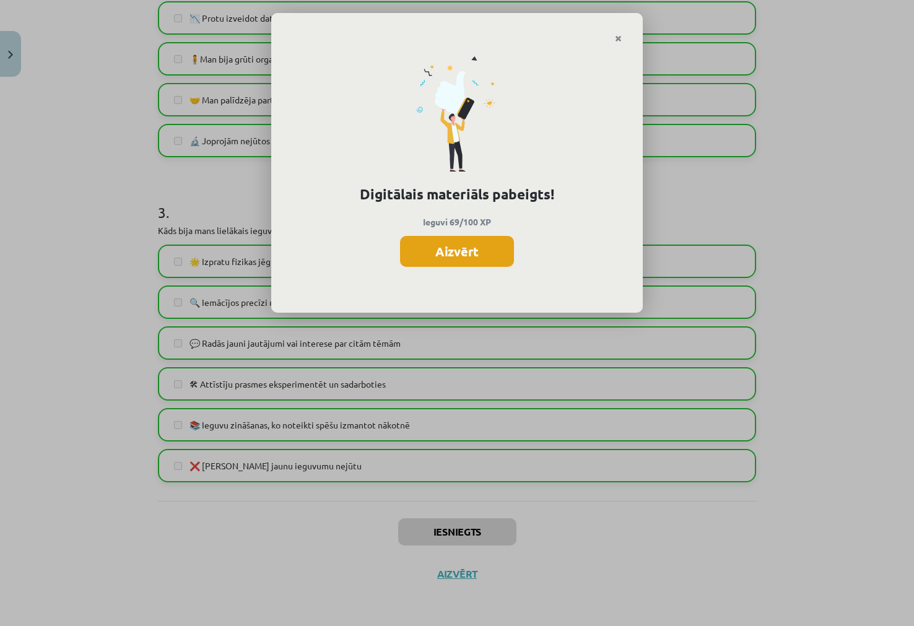
click at [441, 258] on button "Aizvērt" at bounding box center [457, 251] width 114 height 31
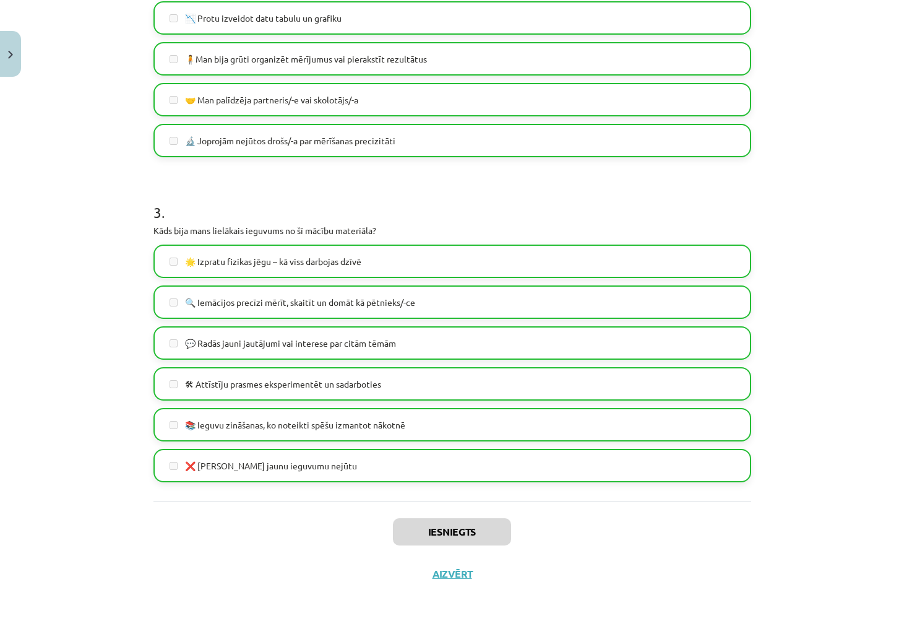
click at [461, 581] on div "Iesniegts Aizvērt" at bounding box center [452, 544] width 598 height 87
click at [434, 569] on button "Aizvērt" at bounding box center [452, 574] width 47 height 12
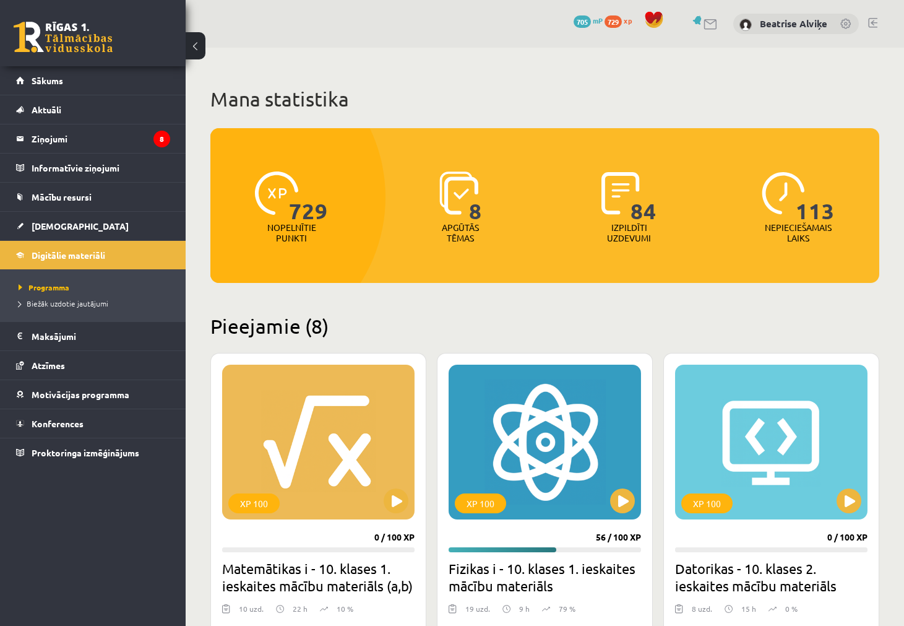
scroll to position [309, 0]
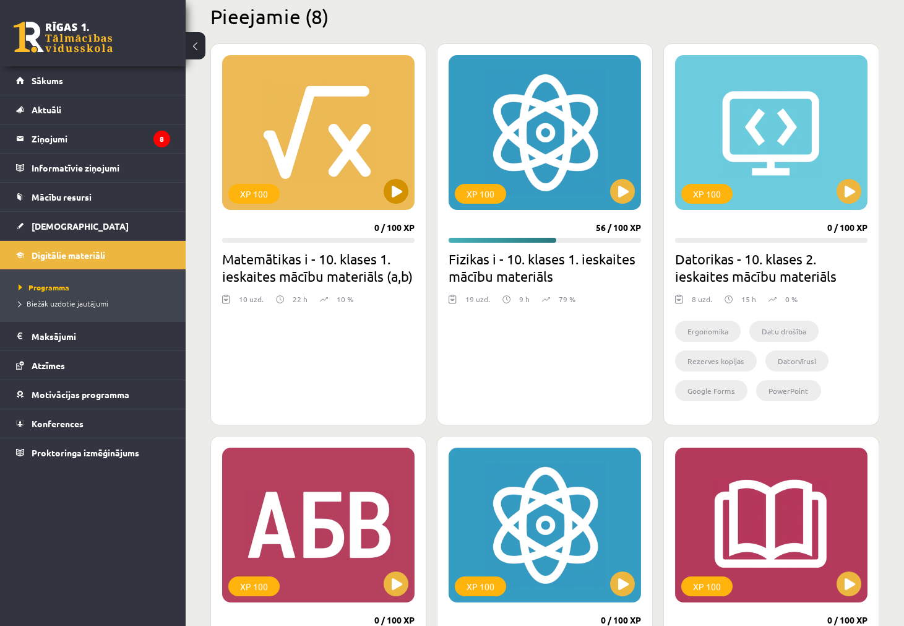
click at [366, 127] on div "XP 100" at bounding box center [318, 132] width 192 height 155
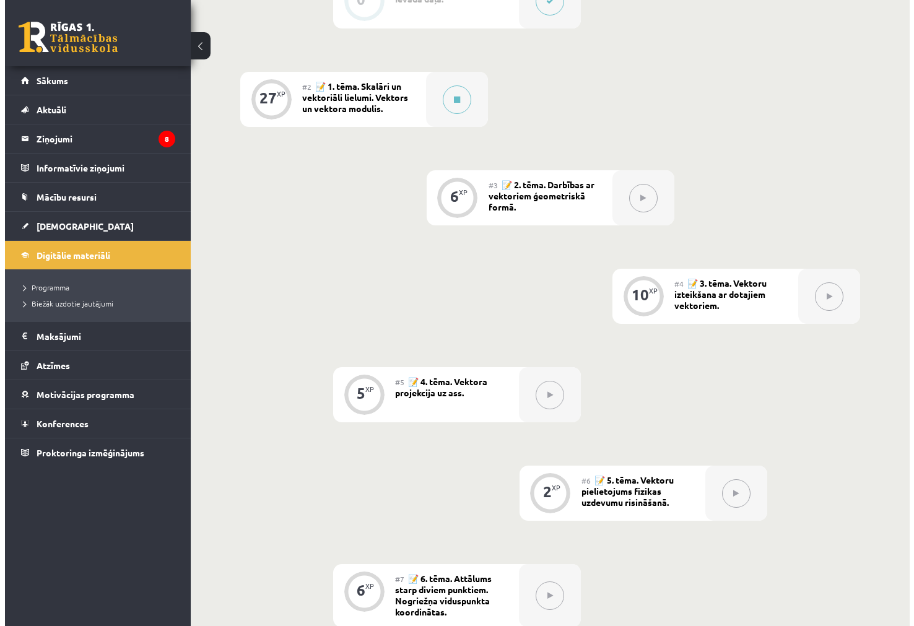
scroll to position [267, 0]
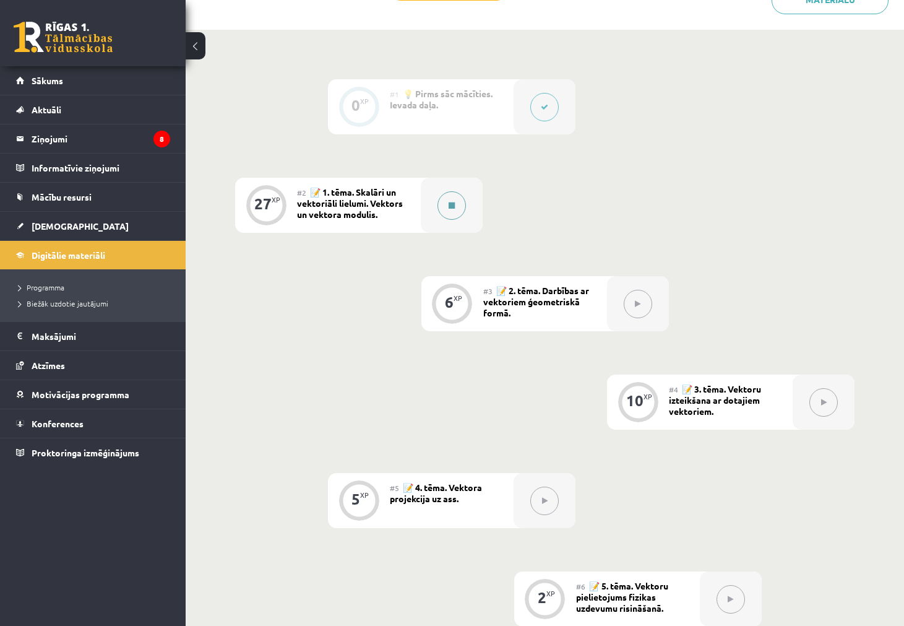
click at [454, 220] on div at bounding box center [452, 205] width 62 height 55
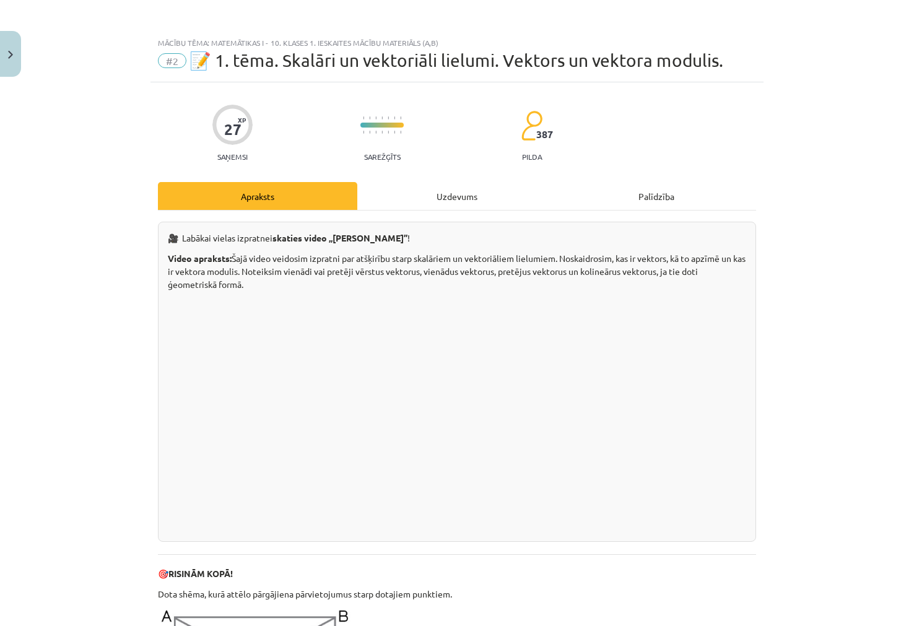
click at [452, 195] on div "Uzdevums" at bounding box center [456, 196] width 199 height 28
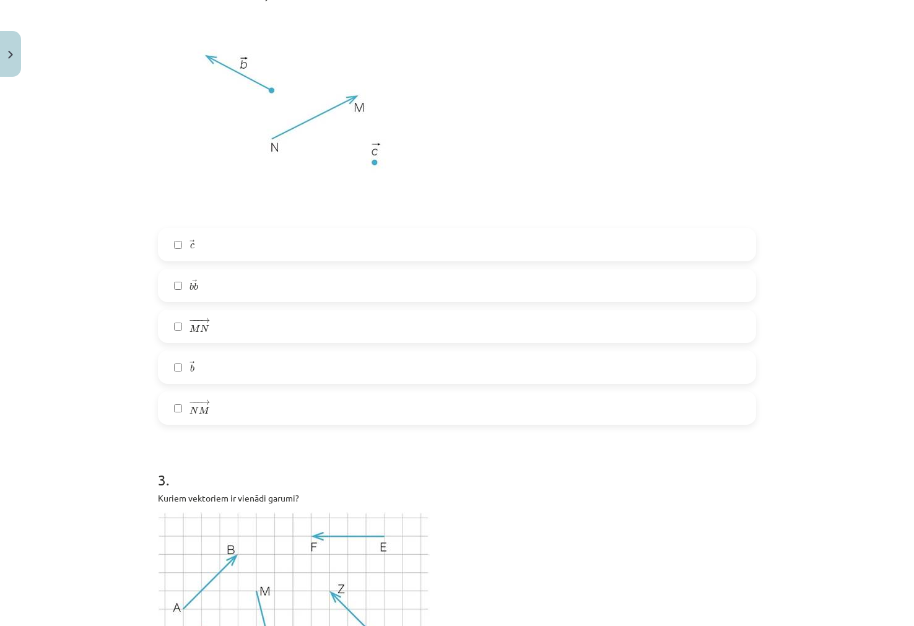
scroll to position [0, 0]
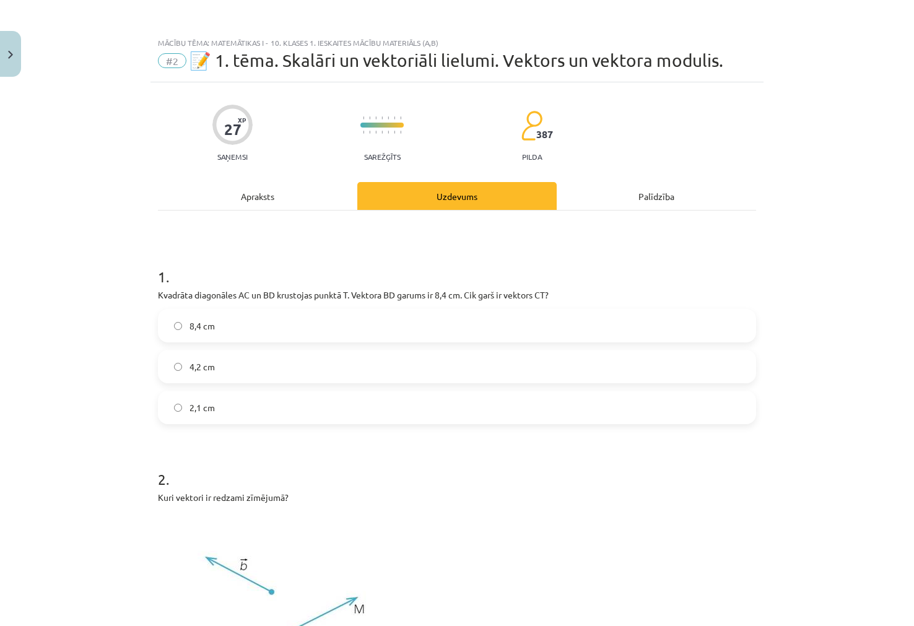
click at [267, 192] on div "Apraksts" at bounding box center [257, 196] width 199 height 28
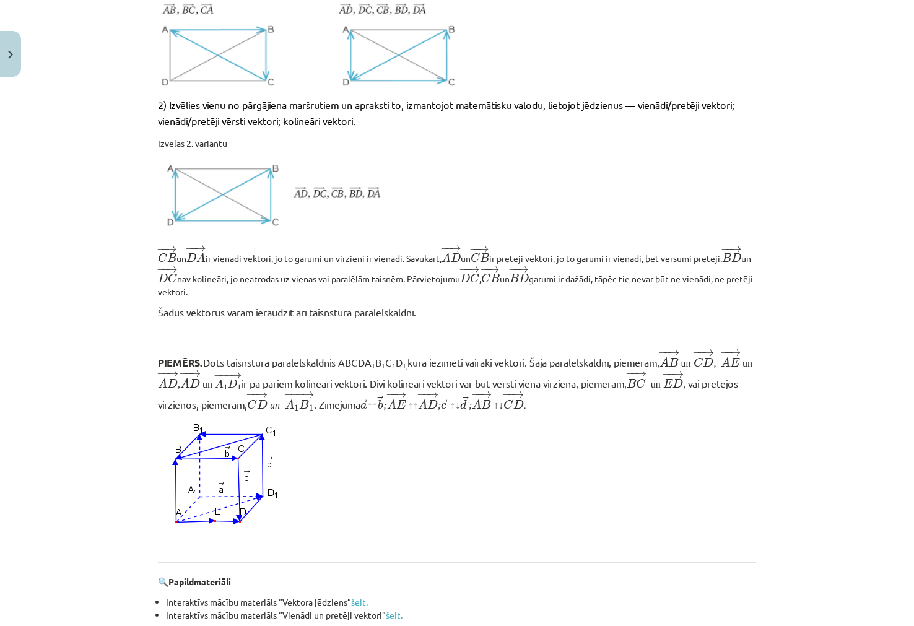
scroll to position [993, 0]
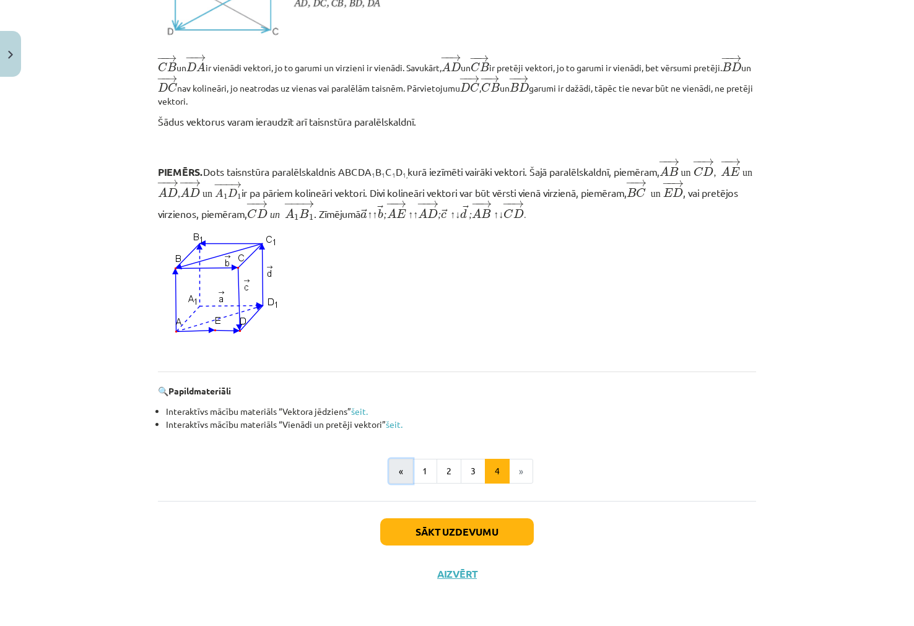
click at [405, 478] on button "«" at bounding box center [401, 471] width 24 height 25
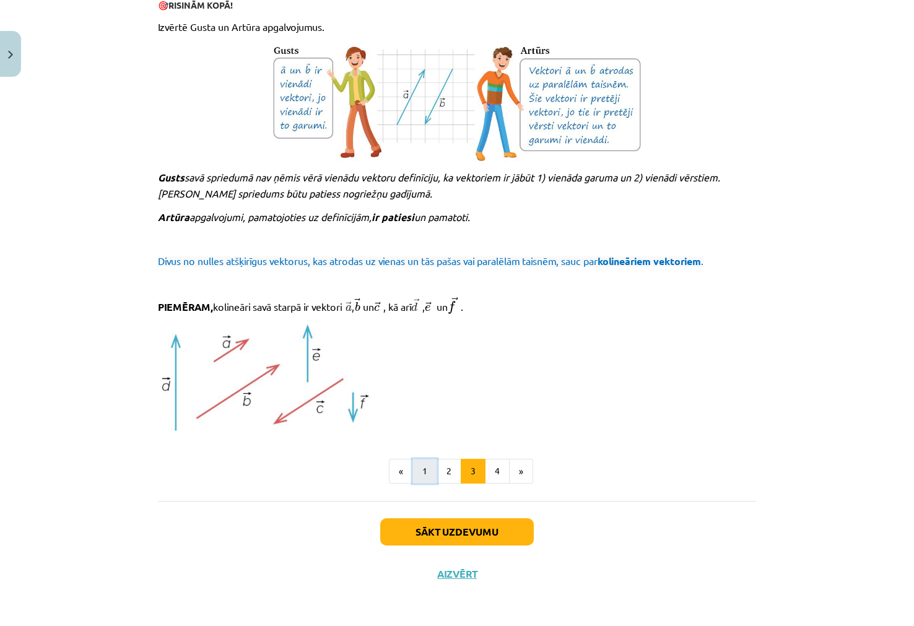
click at [415, 475] on button "1" at bounding box center [424, 471] width 25 height 25
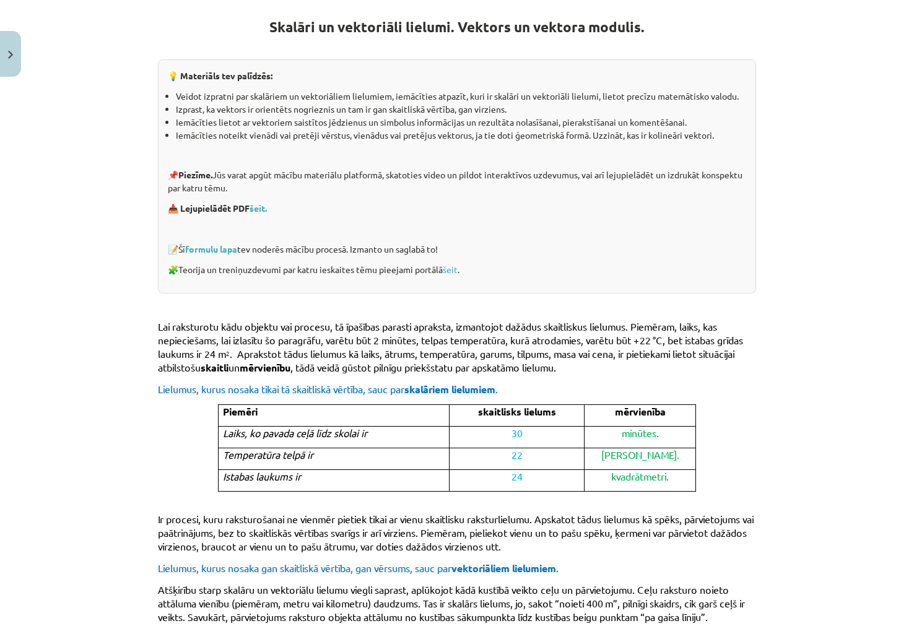
scroll to position [222, 0]
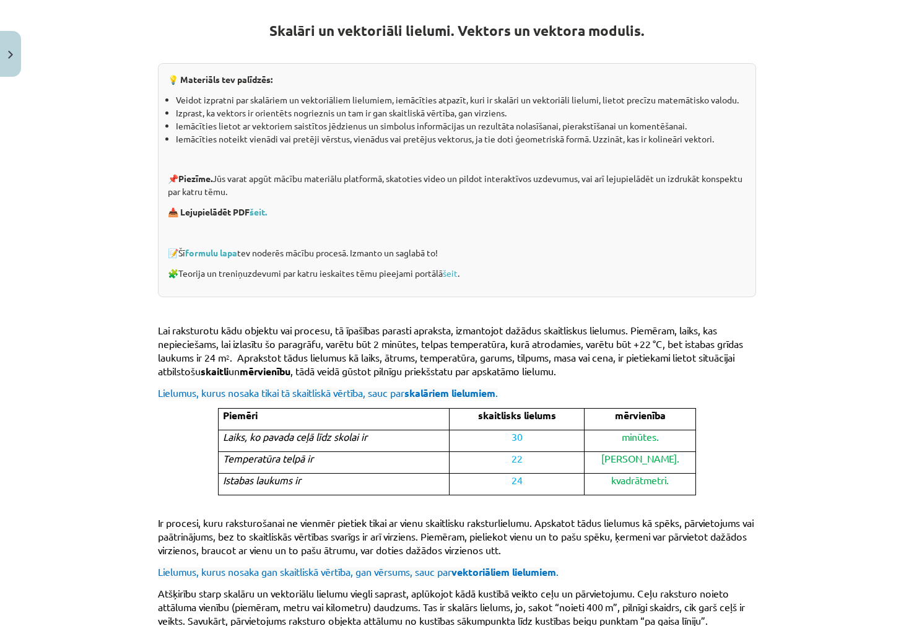
click at [217, 258] on p "📝 Šī formulu lapa tev noderēs mācību procesā. Izmanto un saglabā to!" at bounding box center [457, 252] width 578 height 13
click at [204, 251] on link "formulu lapa" at bounding box center [211, 252] width 52 height 11
